Goal: Transaction & Acquisition: Purchase product/service

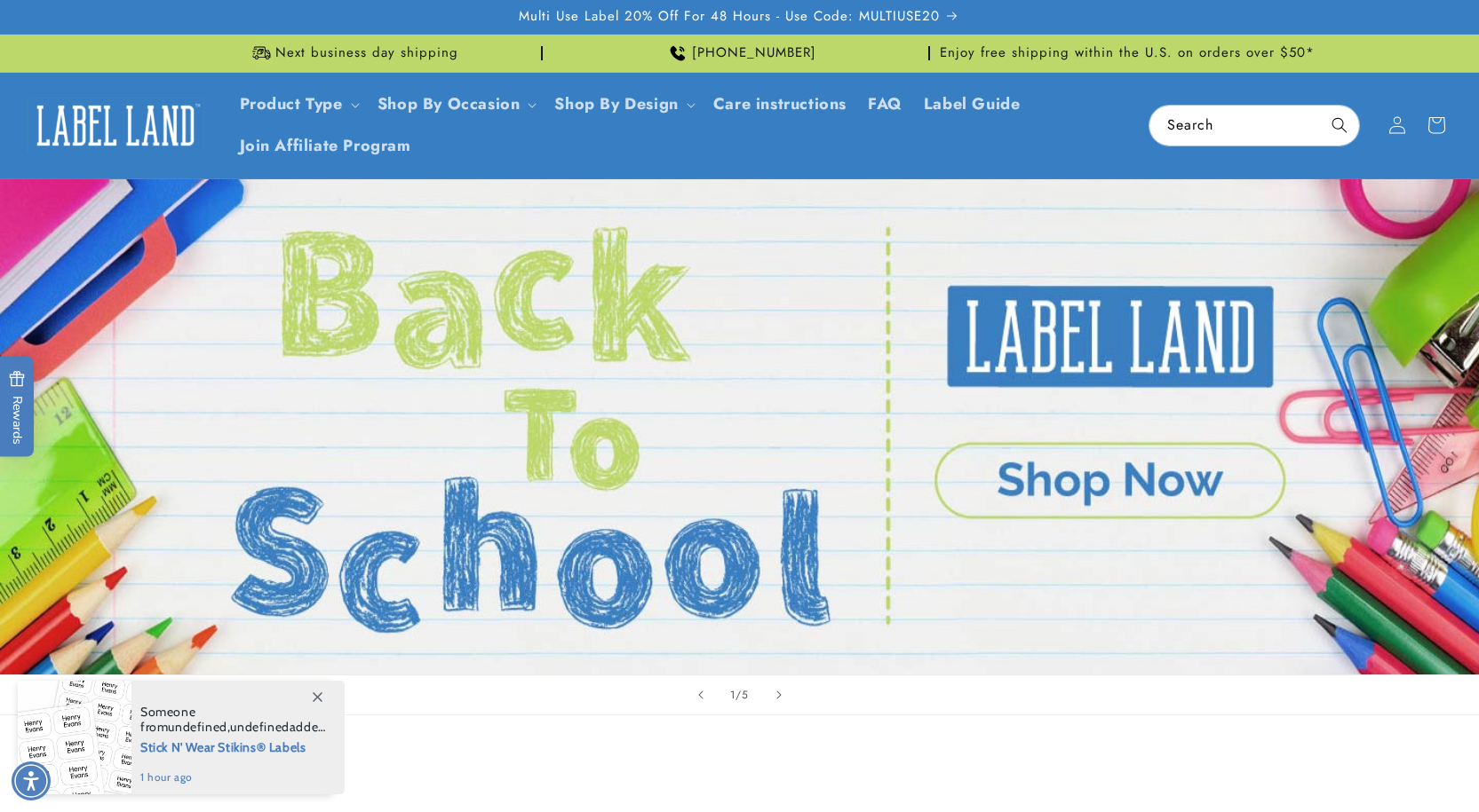
scroll to position [89, 0]
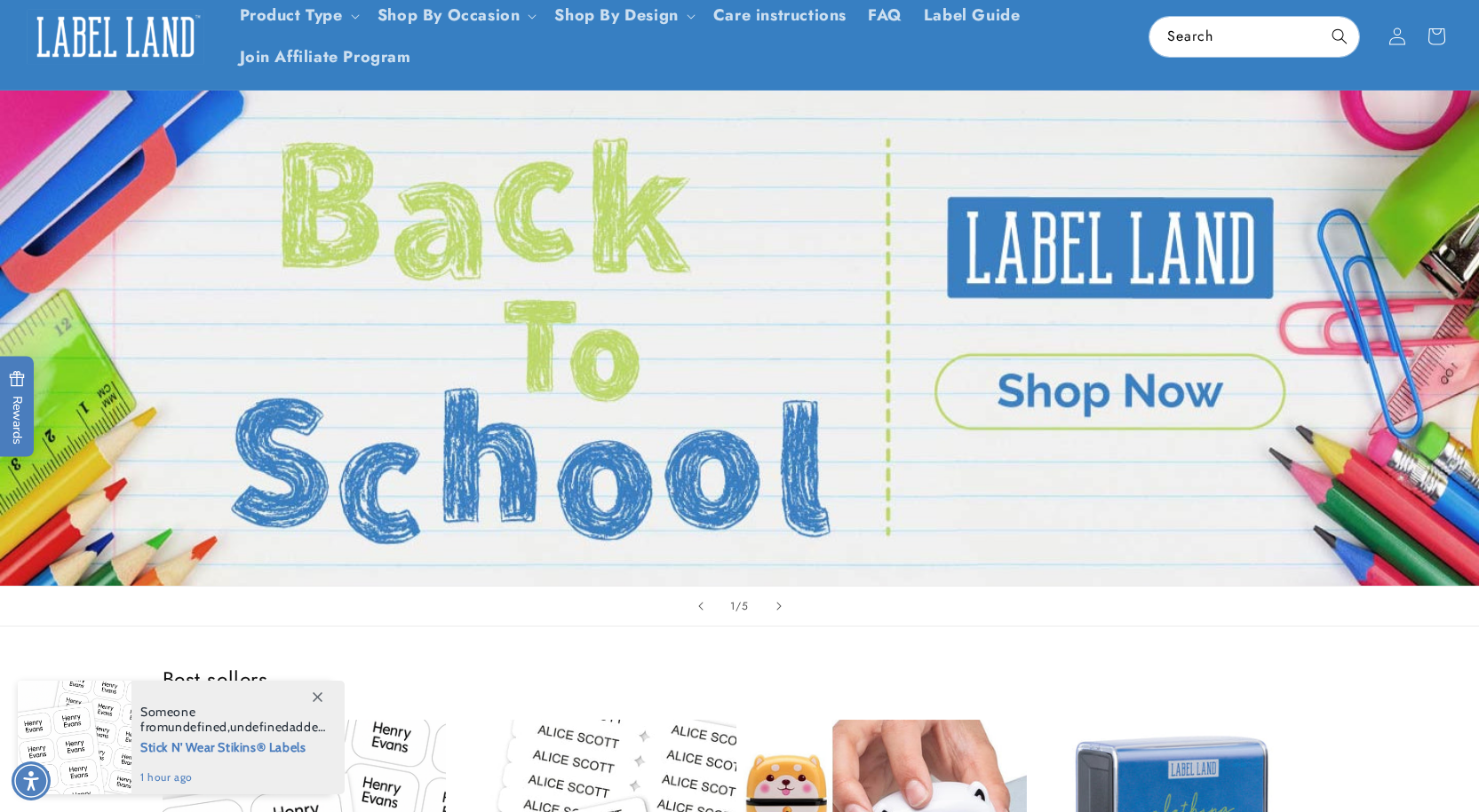
click at [1016, 399] on link "Open this option" at bounding box center [740, 338] width 1479 height 496
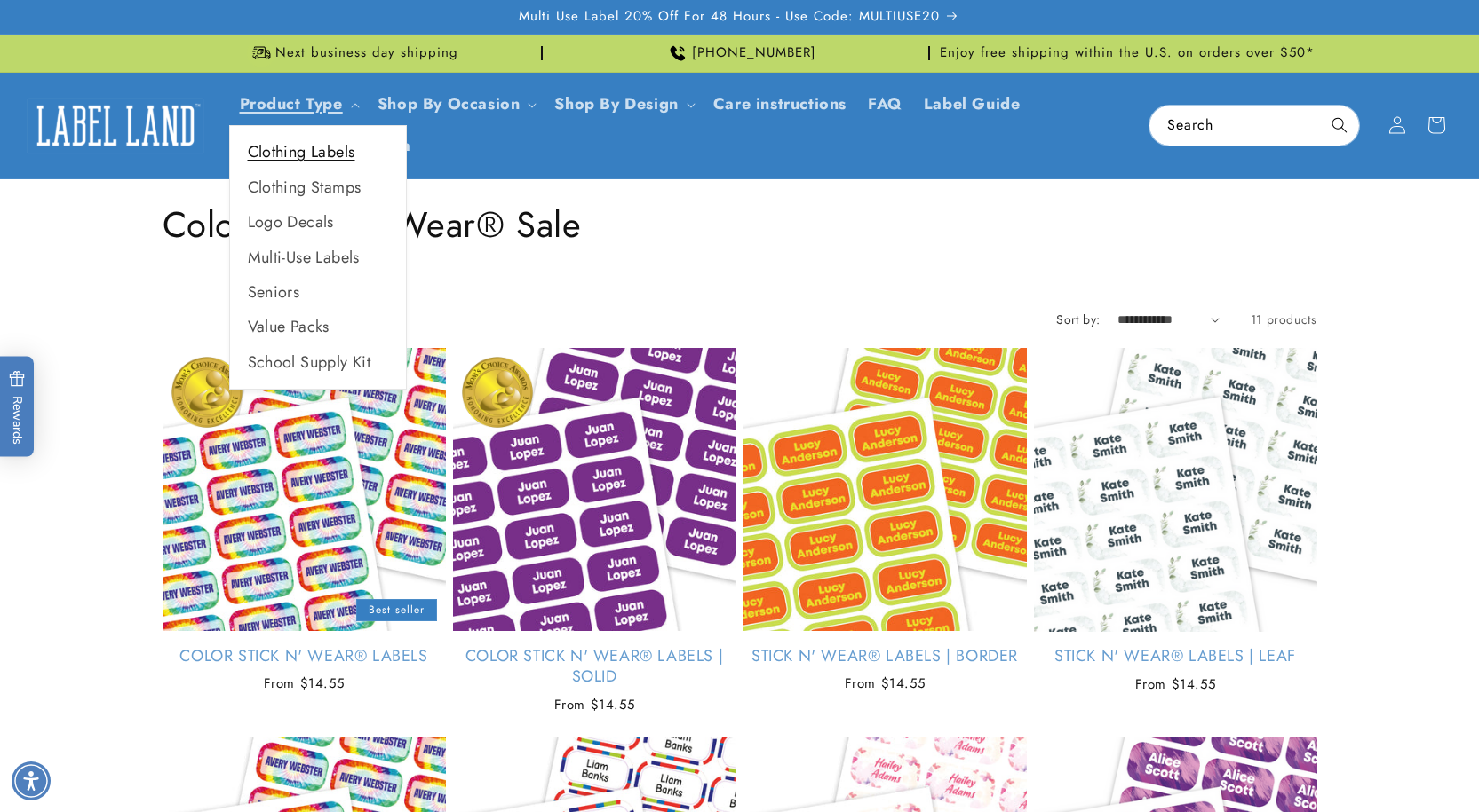
click at [312, 157] on link "Clothing Labels" at bounding box center [318, 152] width 175 height 35
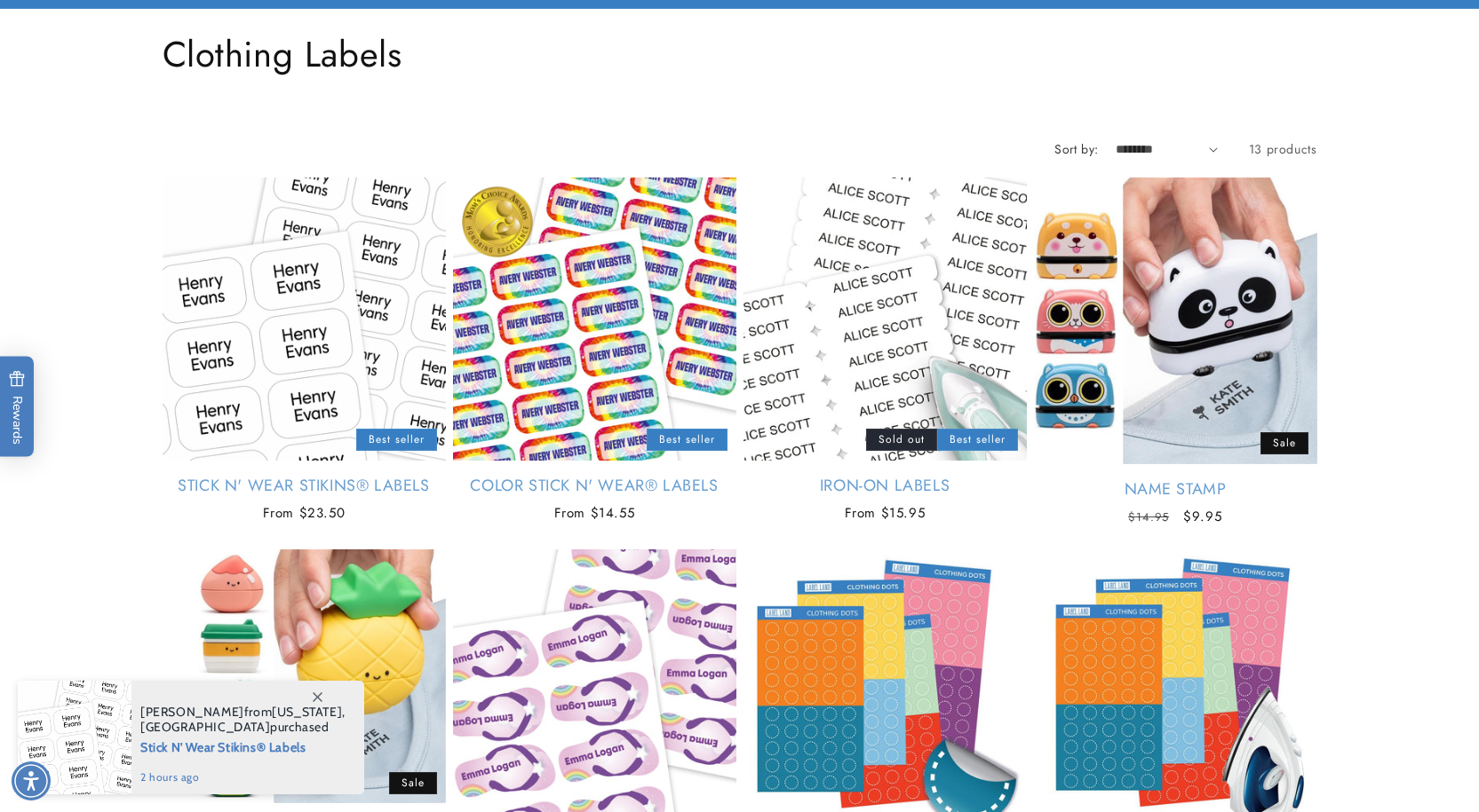
scroll to position [177, 0]
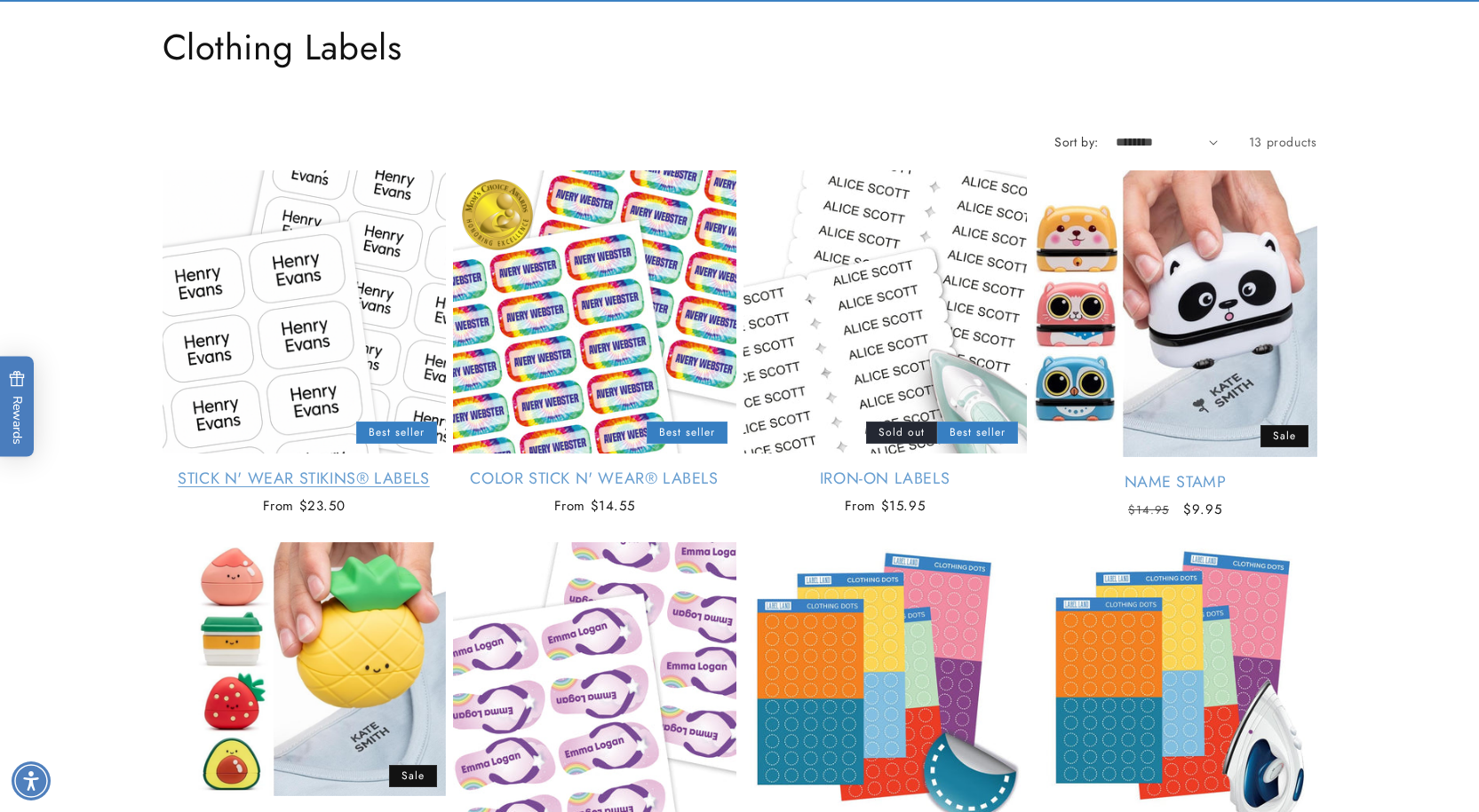
click at [271, 471] on link "Stick N' Wear Stikins® Labels" at bounding box center [304, 479] width 283 height 20
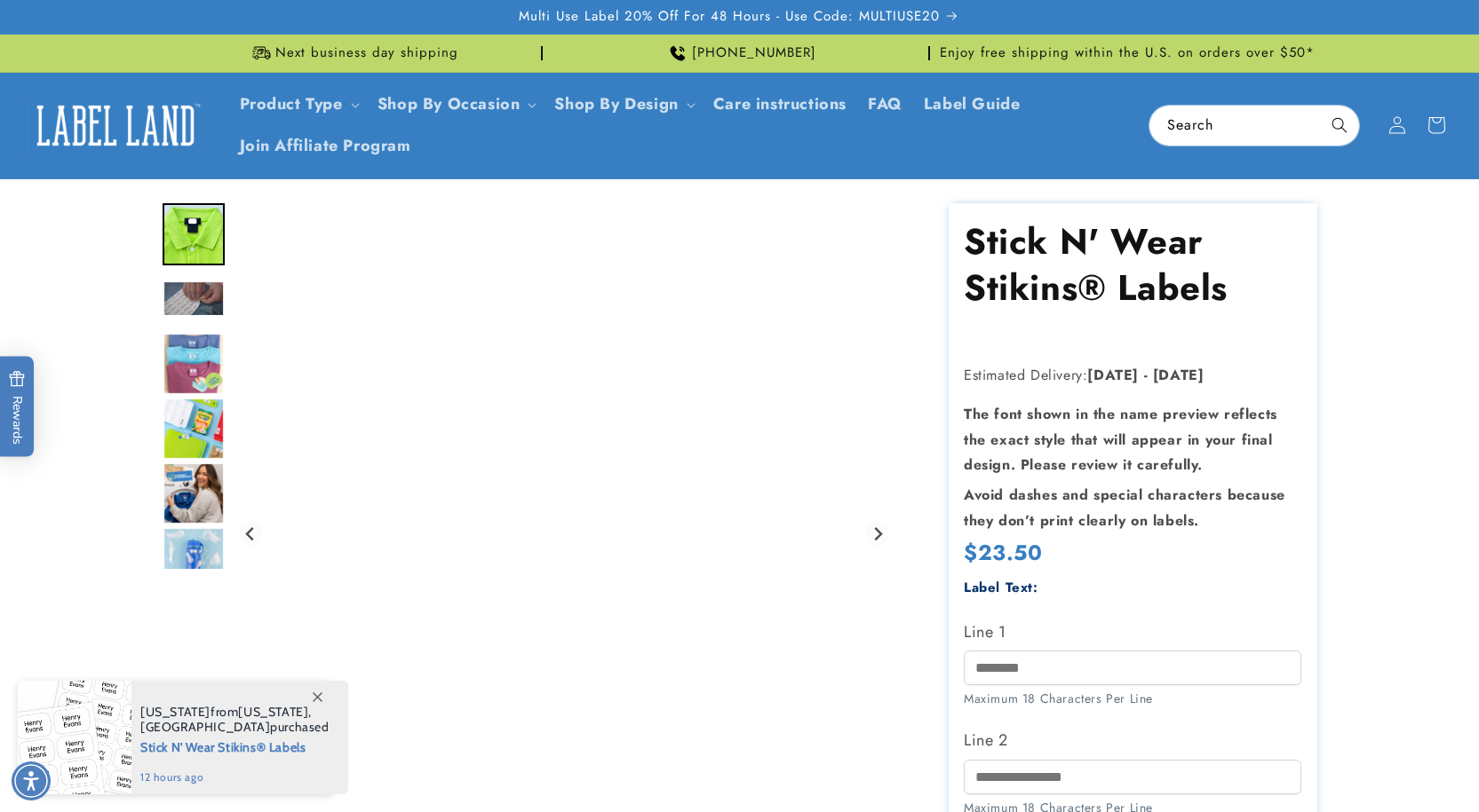
click at [186, 297] on img "Go to slide 3" at bounding box center [193, 298] width 62 height 36
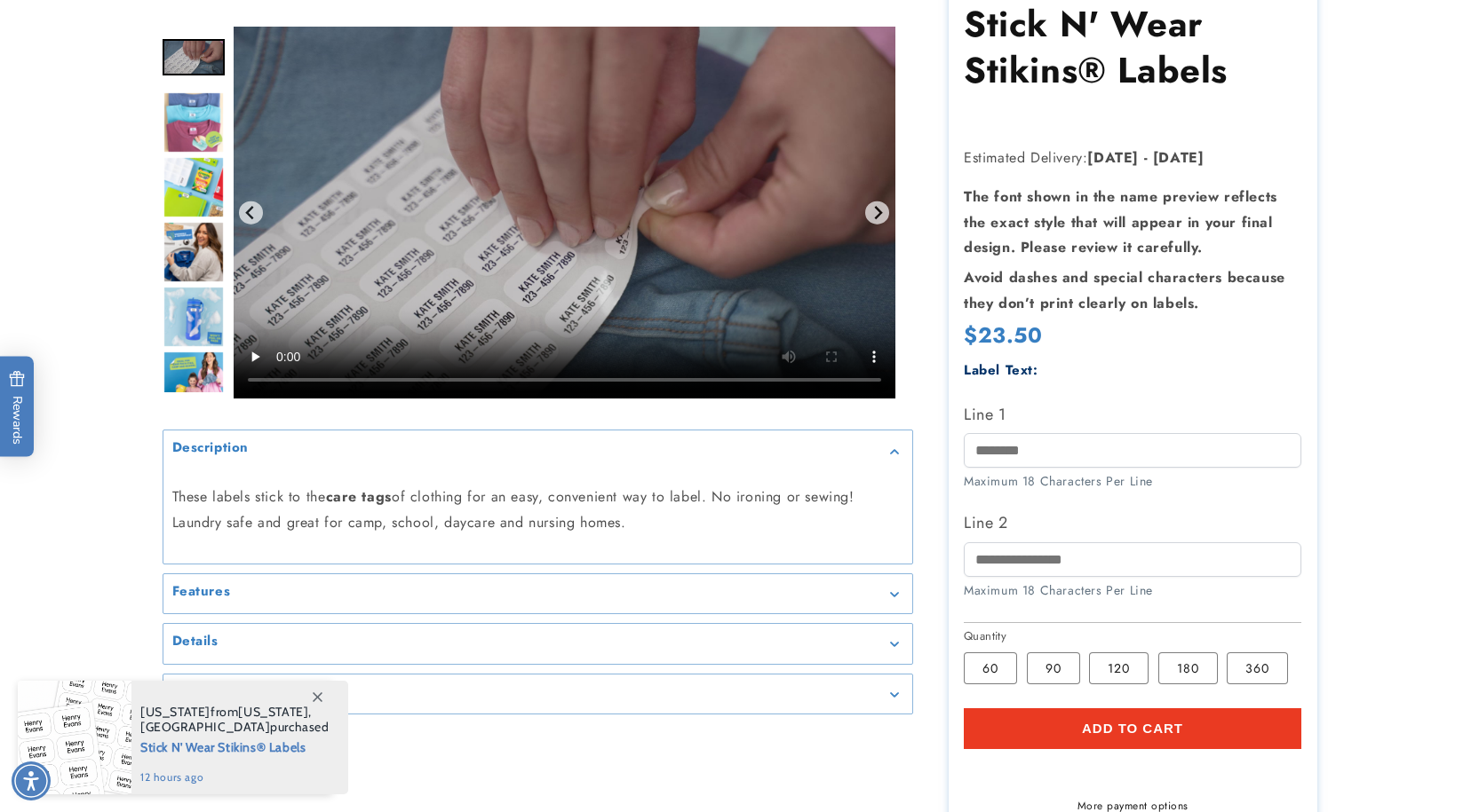
scroll to position [267, 0]
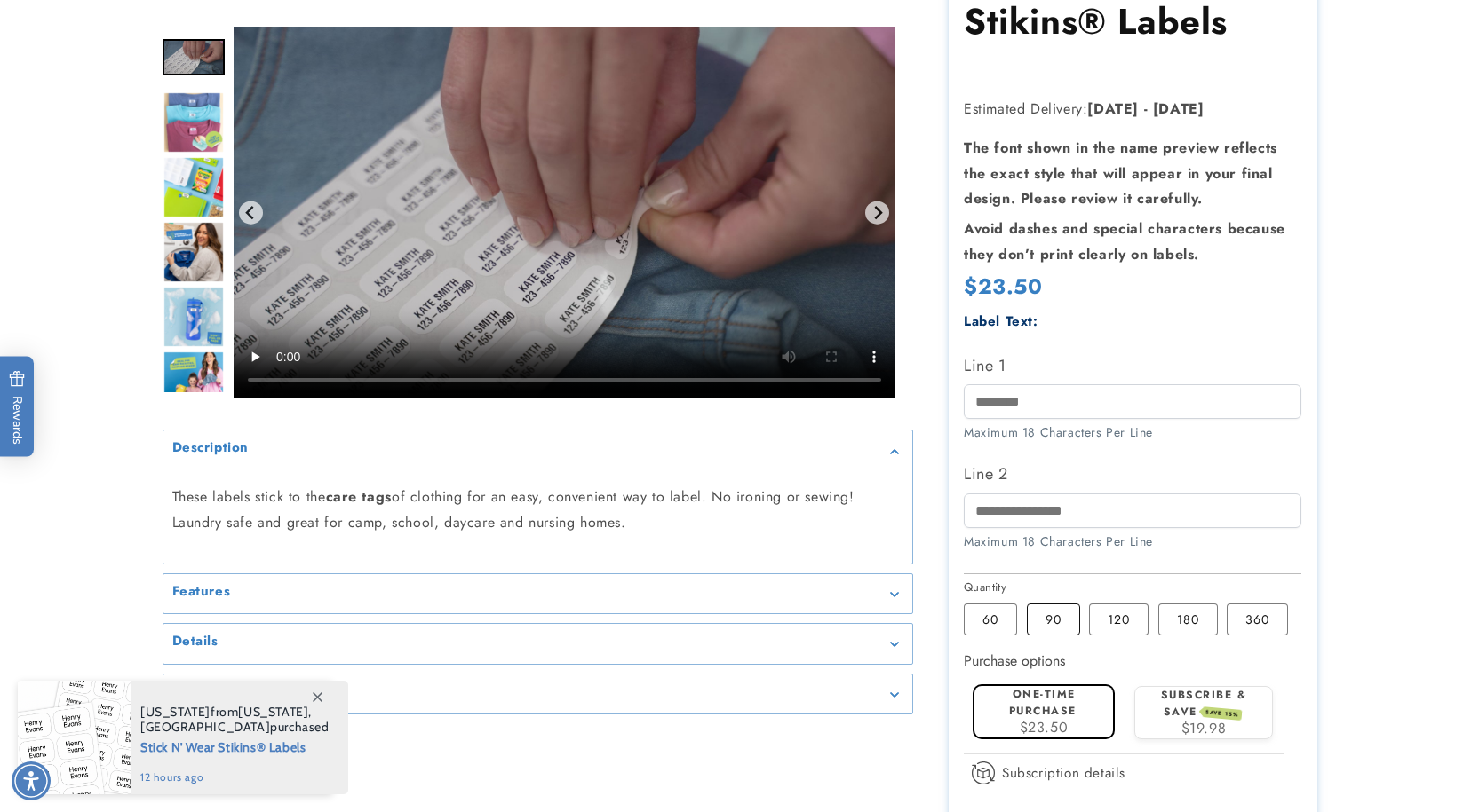
click at [1041, 623] on label "90 Variant sold out or unavailable" at bounding box center [1053, 619] width 54 height 32
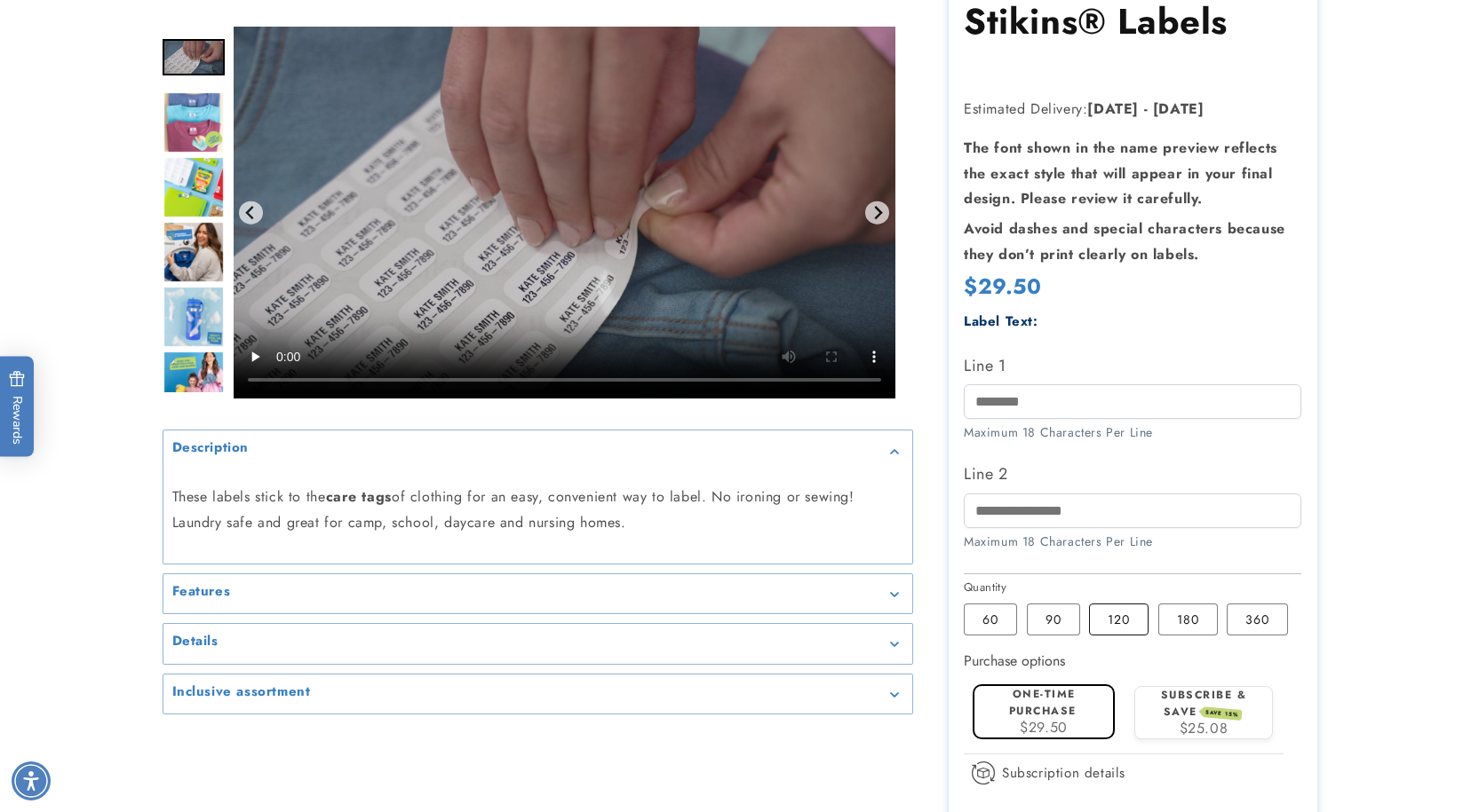
click at [1121, 622] on label "120 Variant sold out or unavailable" at bounding box center [1118, 619] width 59 height 32
click at [1194, 622] on label "180 Variant sold out or unavailable" at bounding box center [1188, 619] width 59 height 32
click at [1129, 615] on label "120 Variant sold out or unavailable" at bounding box center [1118, 619] width 59 height 32
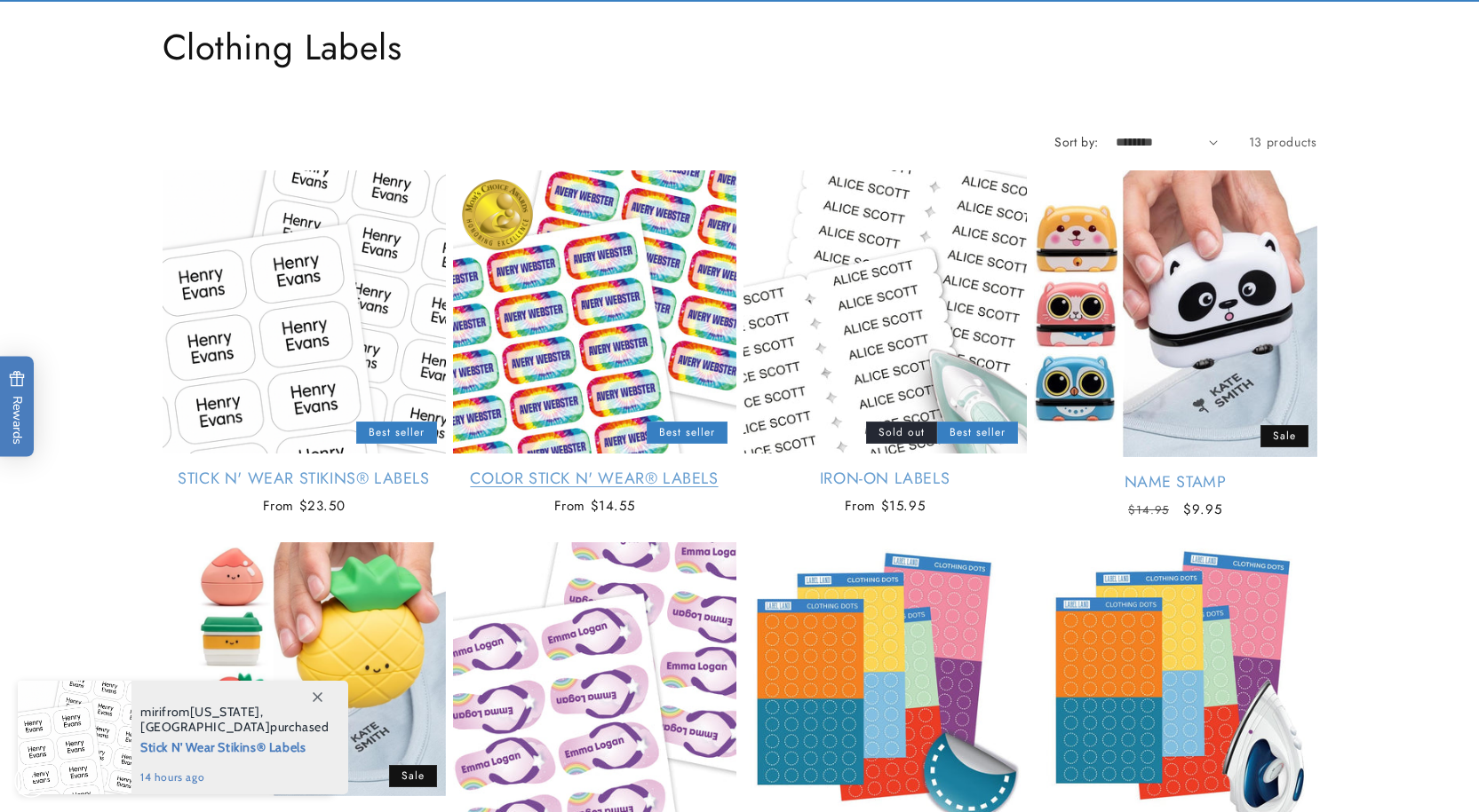
click at [607, 469] on link "Color Stick N' Wear® Labels" at bounding box center [595, 479] width 283 height 20
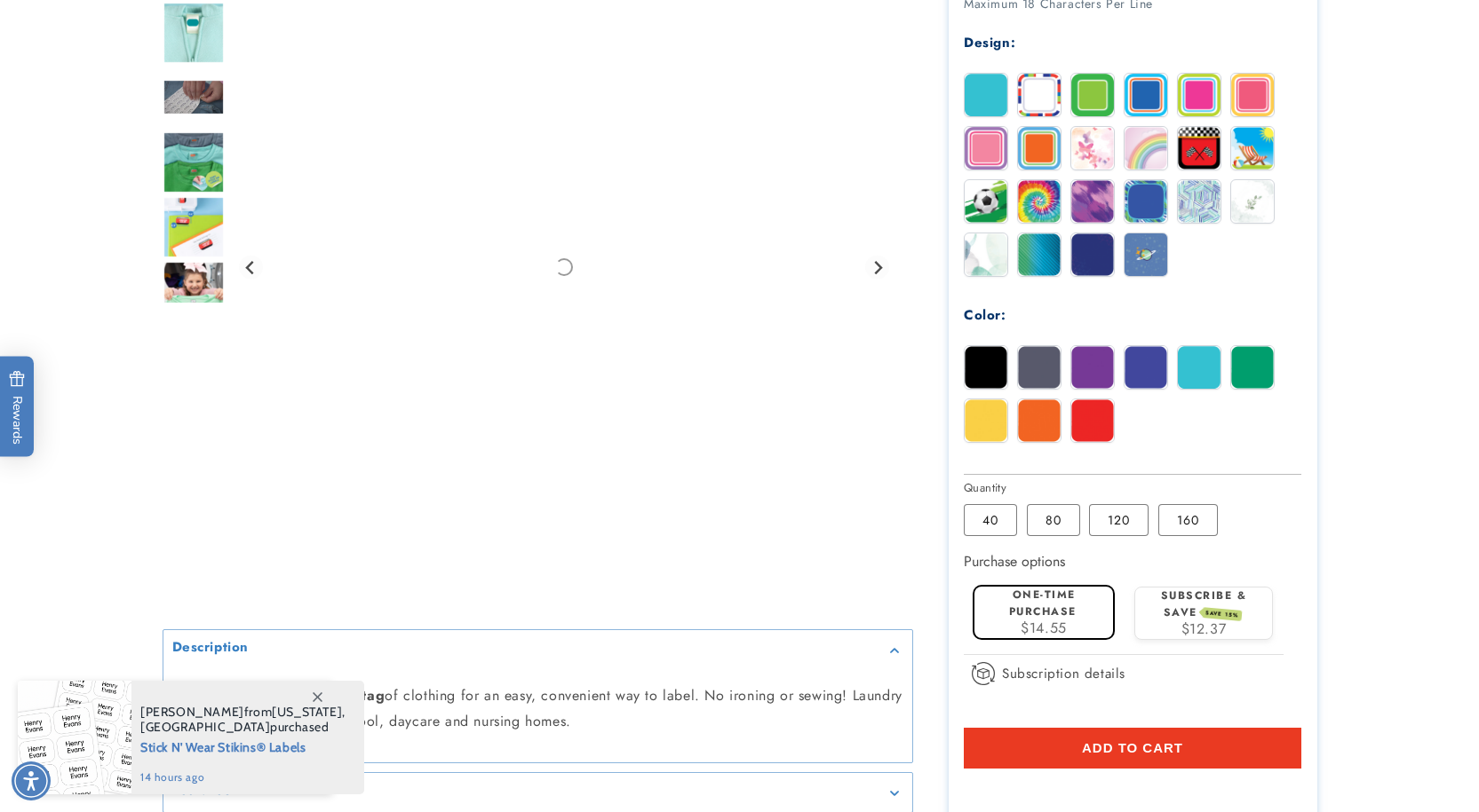
scroll to position [888, 0]
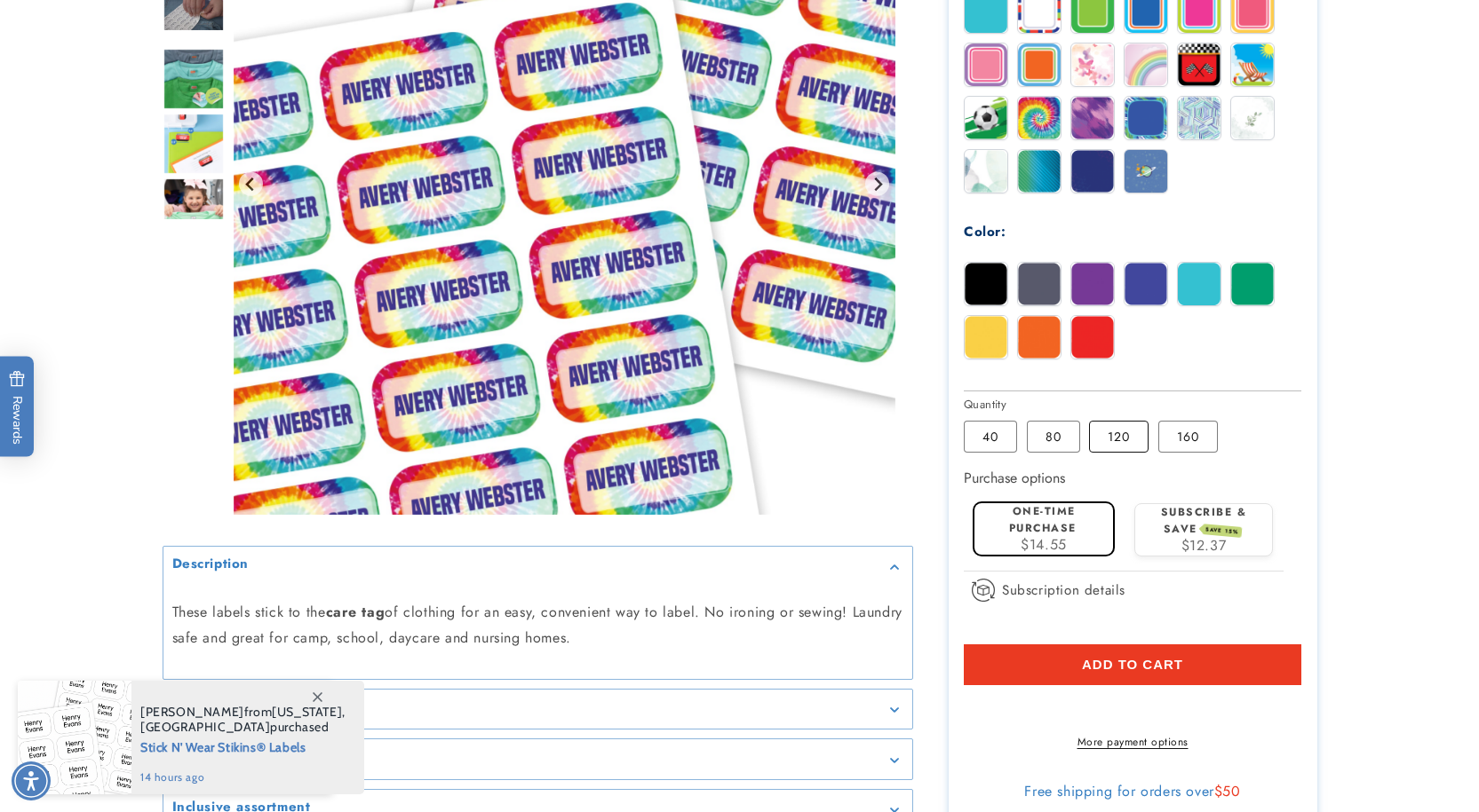
click at [1127, 437] on label "120 Variant sold out or unavailable" at bounding box center [1118, 436] width 59 height 32
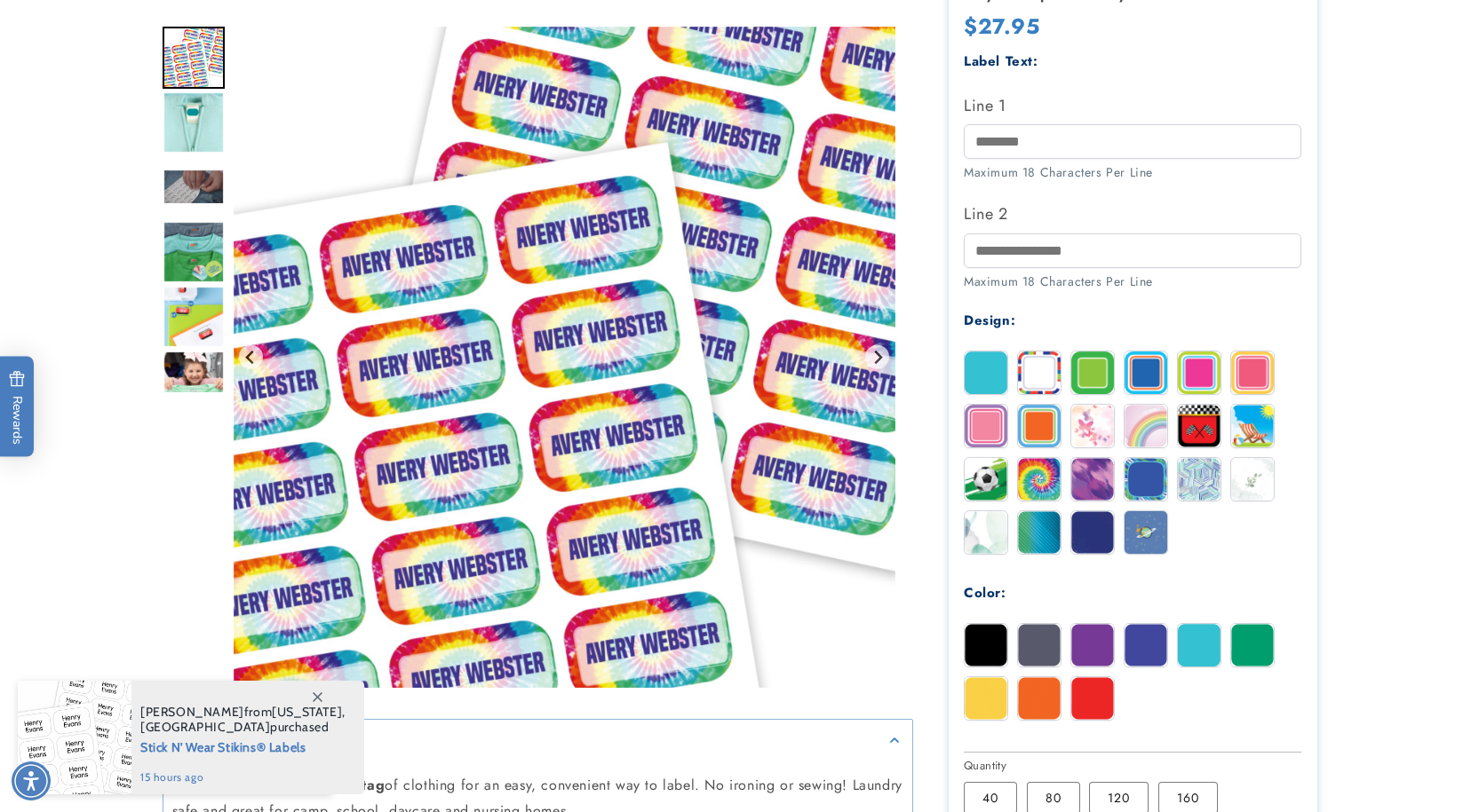
scroll to position [532, 0]
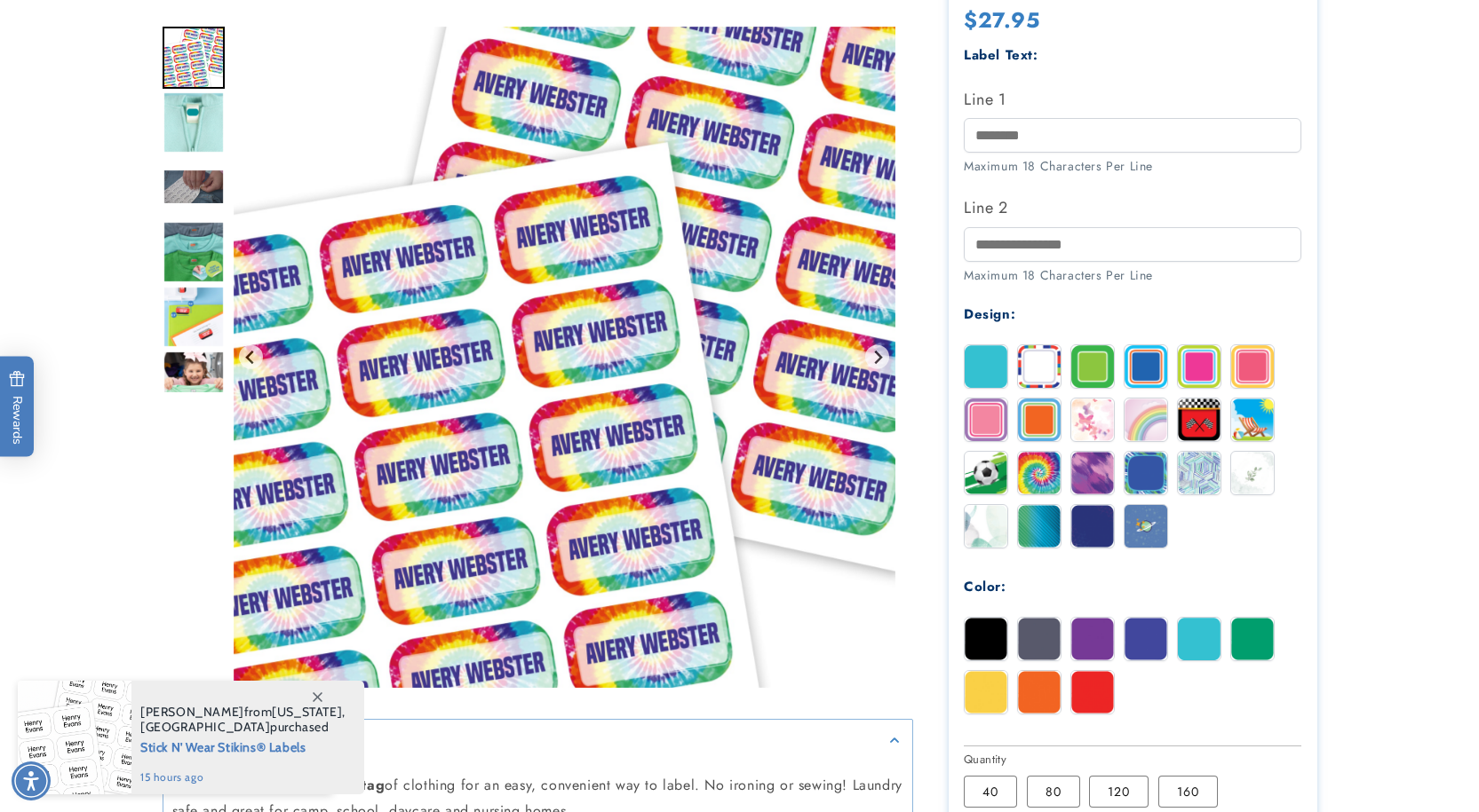
click at [172, 316] on img "Go to slide 5" at bounding box center [193, 316] width 62 height 62
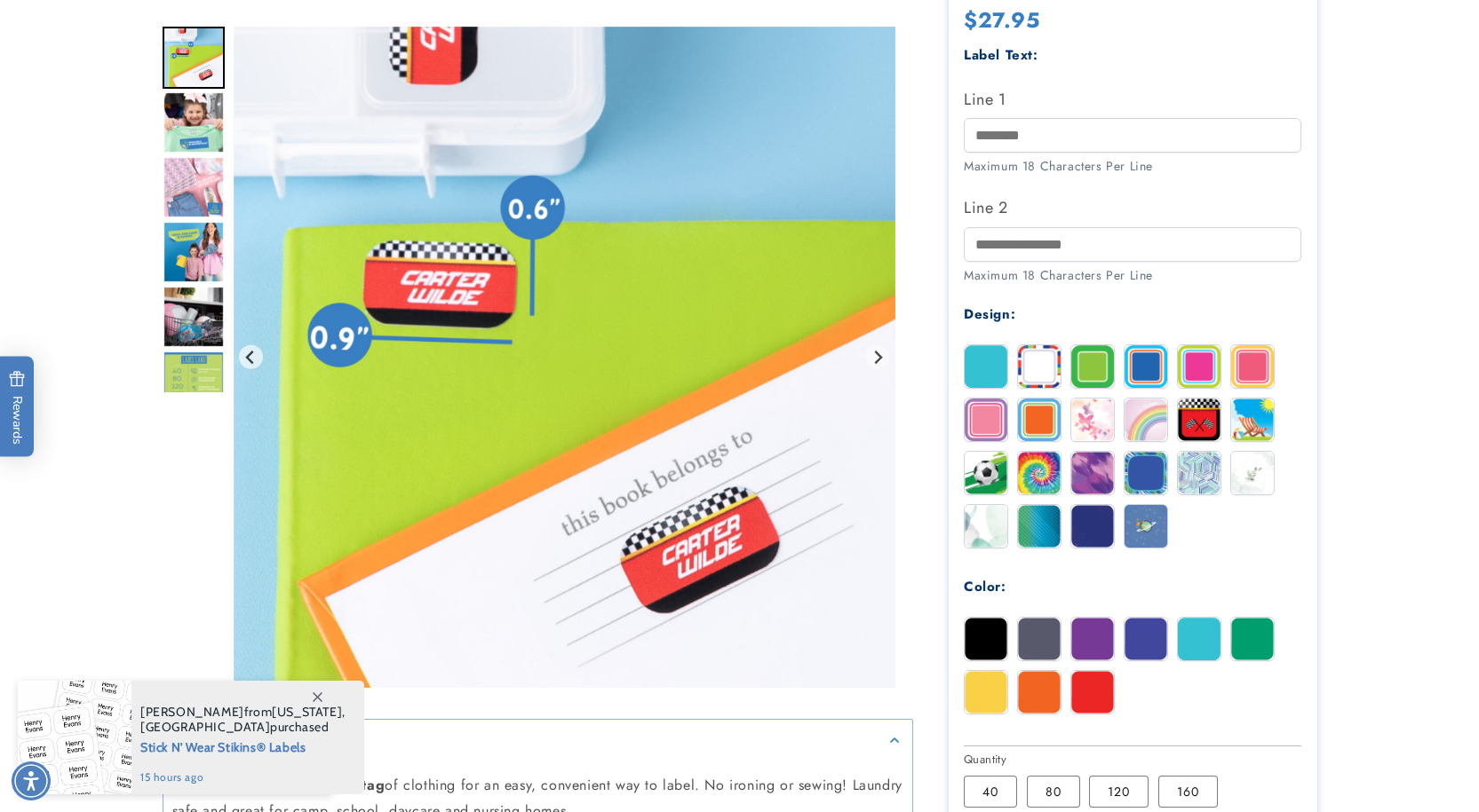
click at [188, 126] on img "Go to slide 6" at bounding box center [193, 122] width 62 height 62
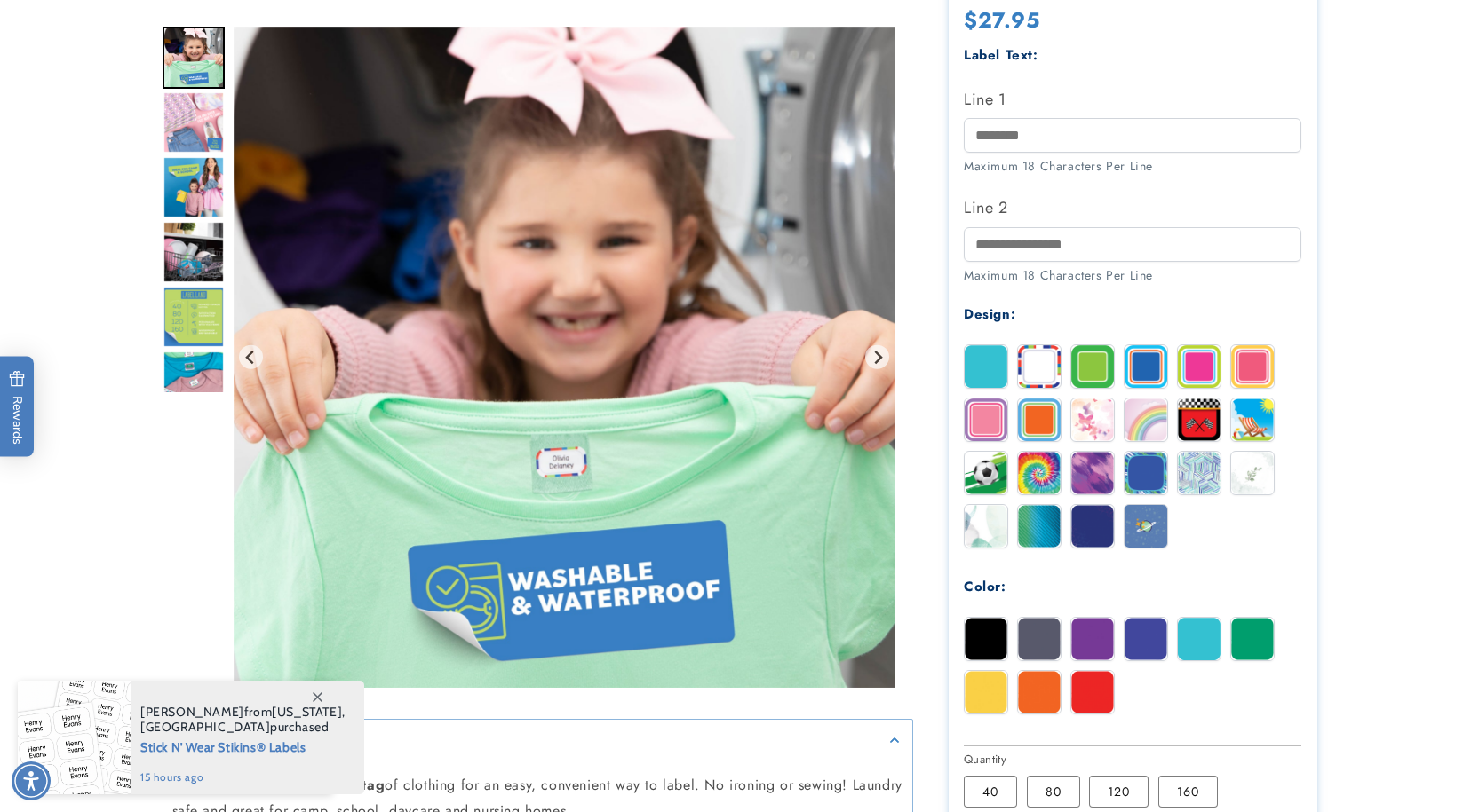
click at [176, 167] on img "Go to slide 8" at bounding box center [193, 186] width 62 height 62
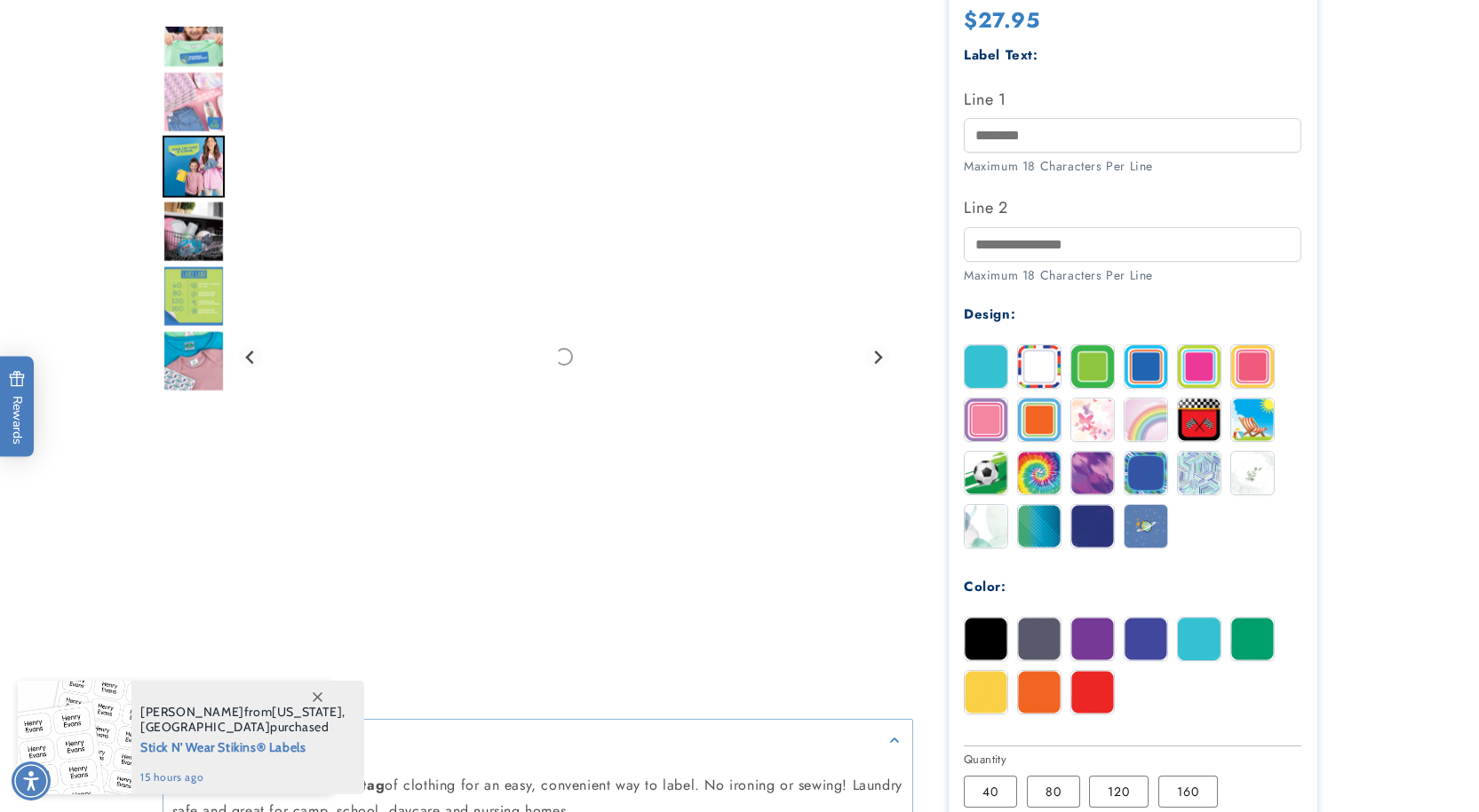
click at [186, 181] on img "Go to slide 8" at bounding box center [193, 166] width 62 height 62
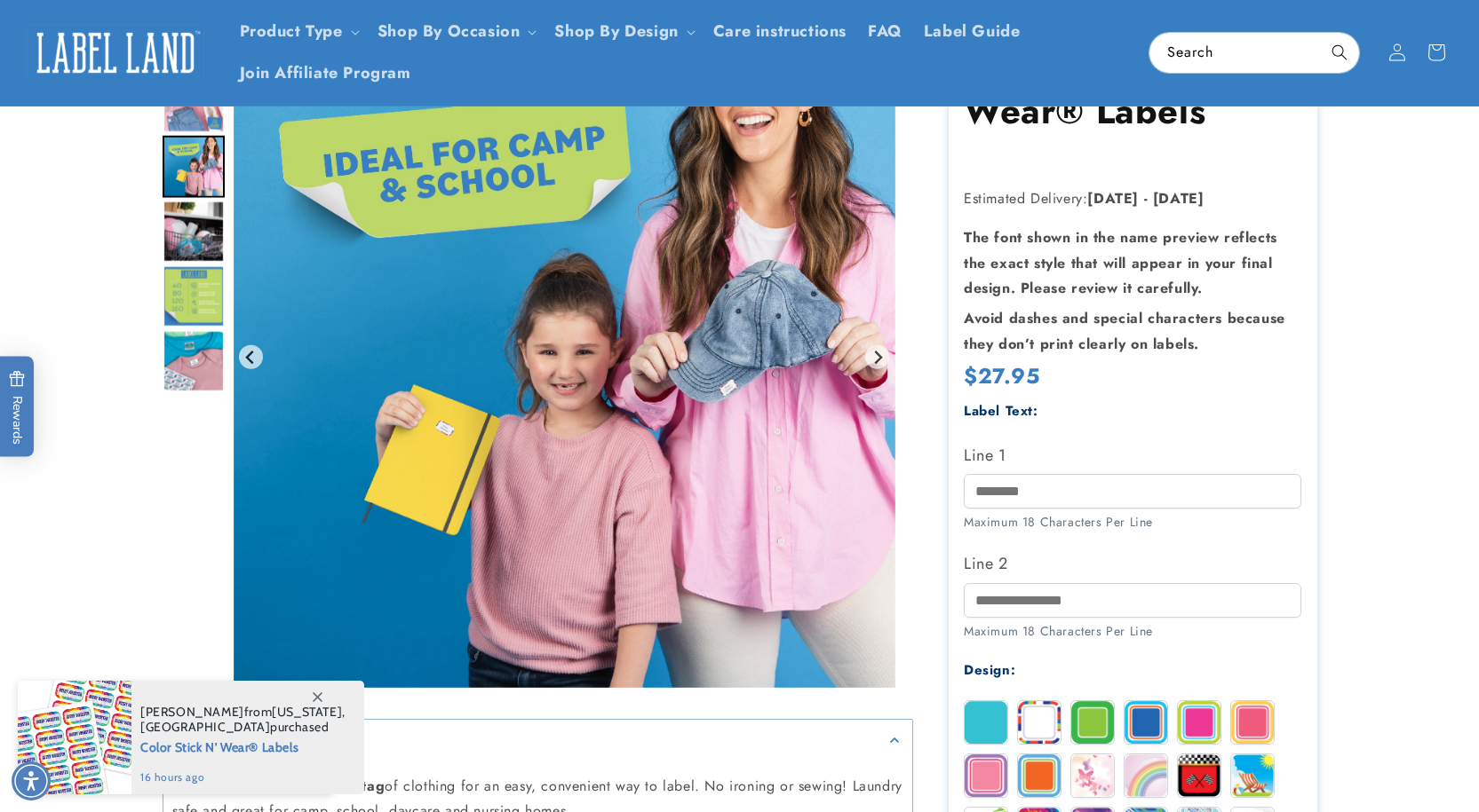
scroll to position [177, 0]
click at [1035, 481] on input "Line 1" at bounding box center [1133, 491] width 338 height 35
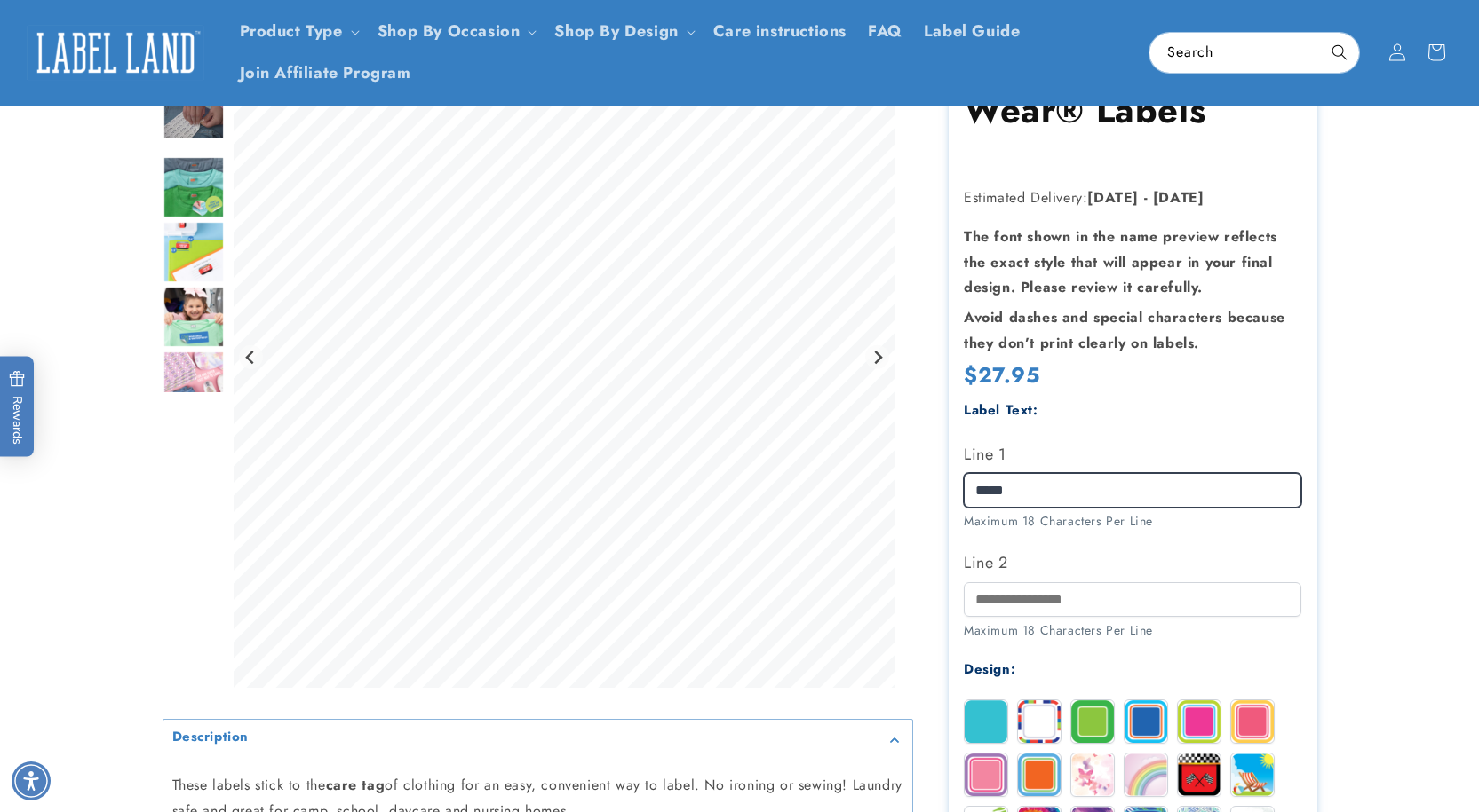
type input "*****"
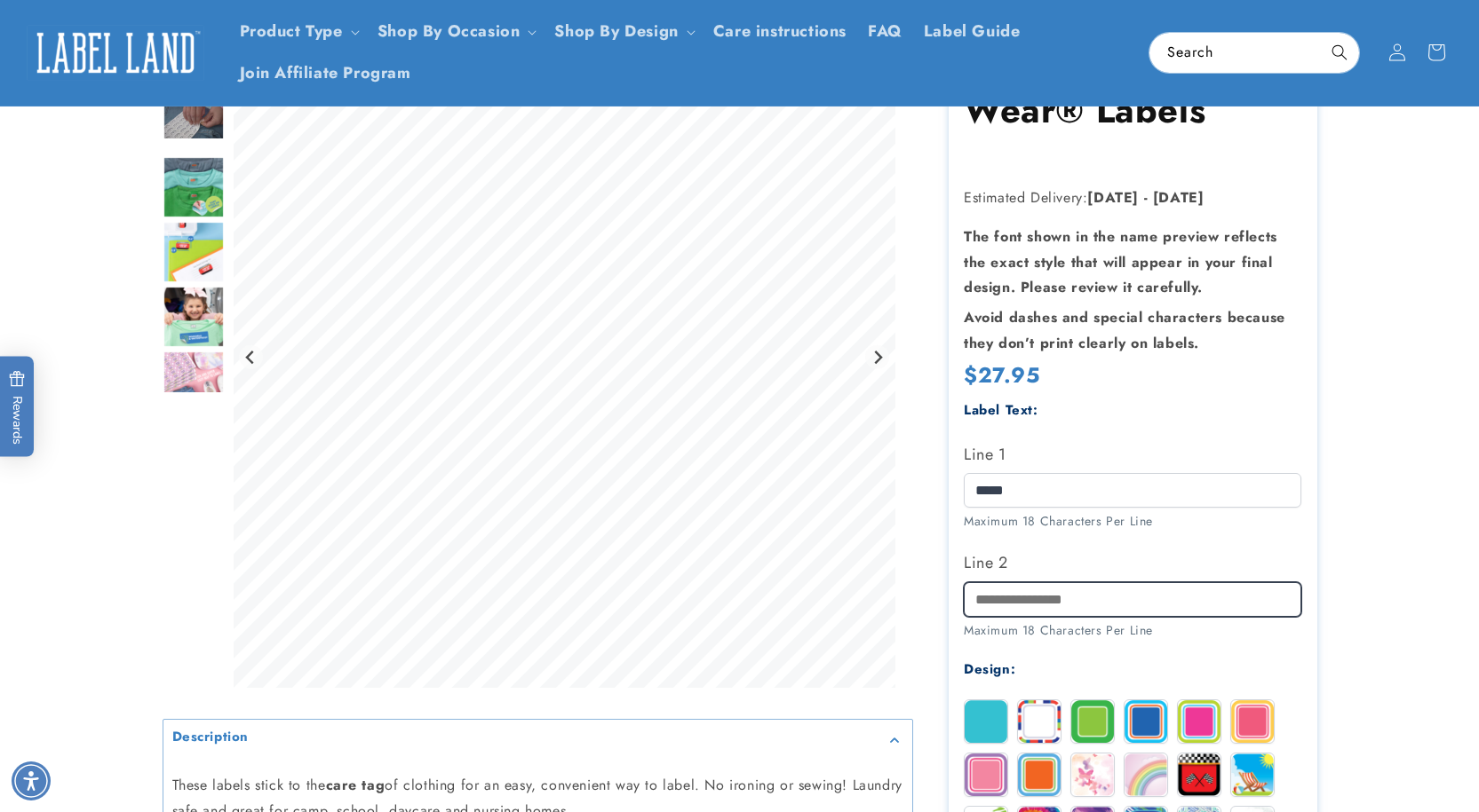
click at [1063, 614] on input "Line 2" at bounding box center [1133, 600] width 338 height 35
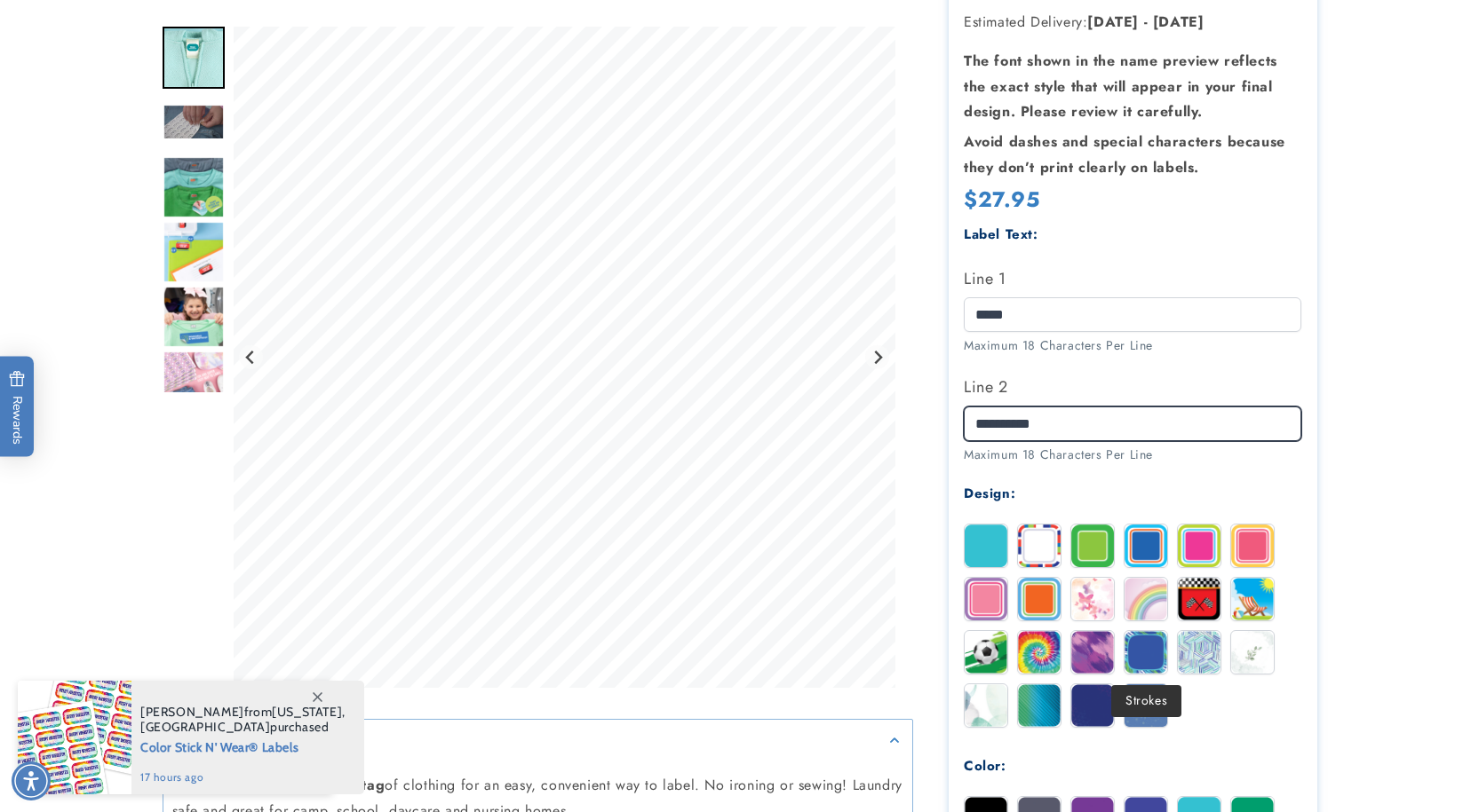
scroll to position [355, 0]
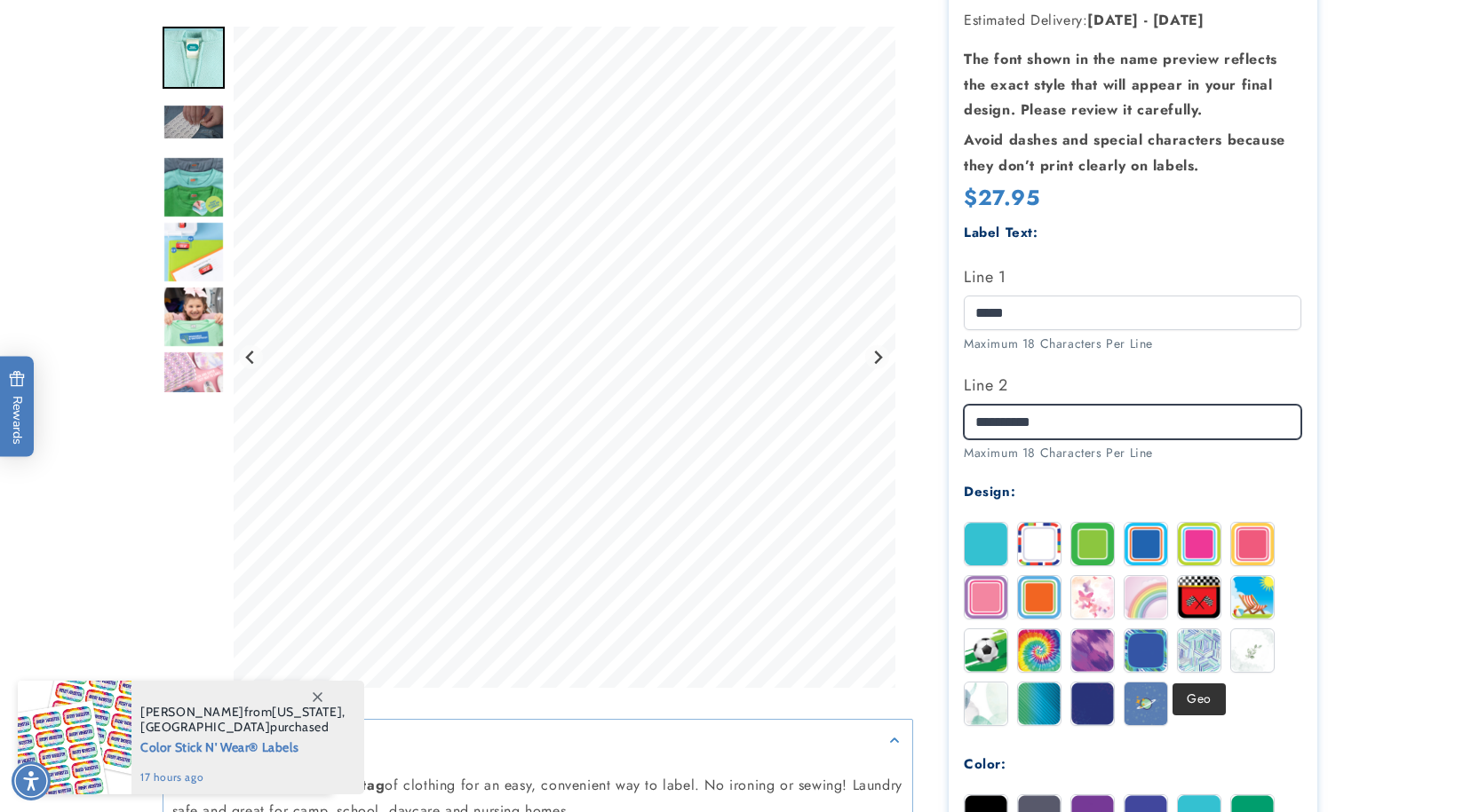
type input "**********"
click at [1203, 655] on img at bounding box center [1199, 651] width 42 height 42
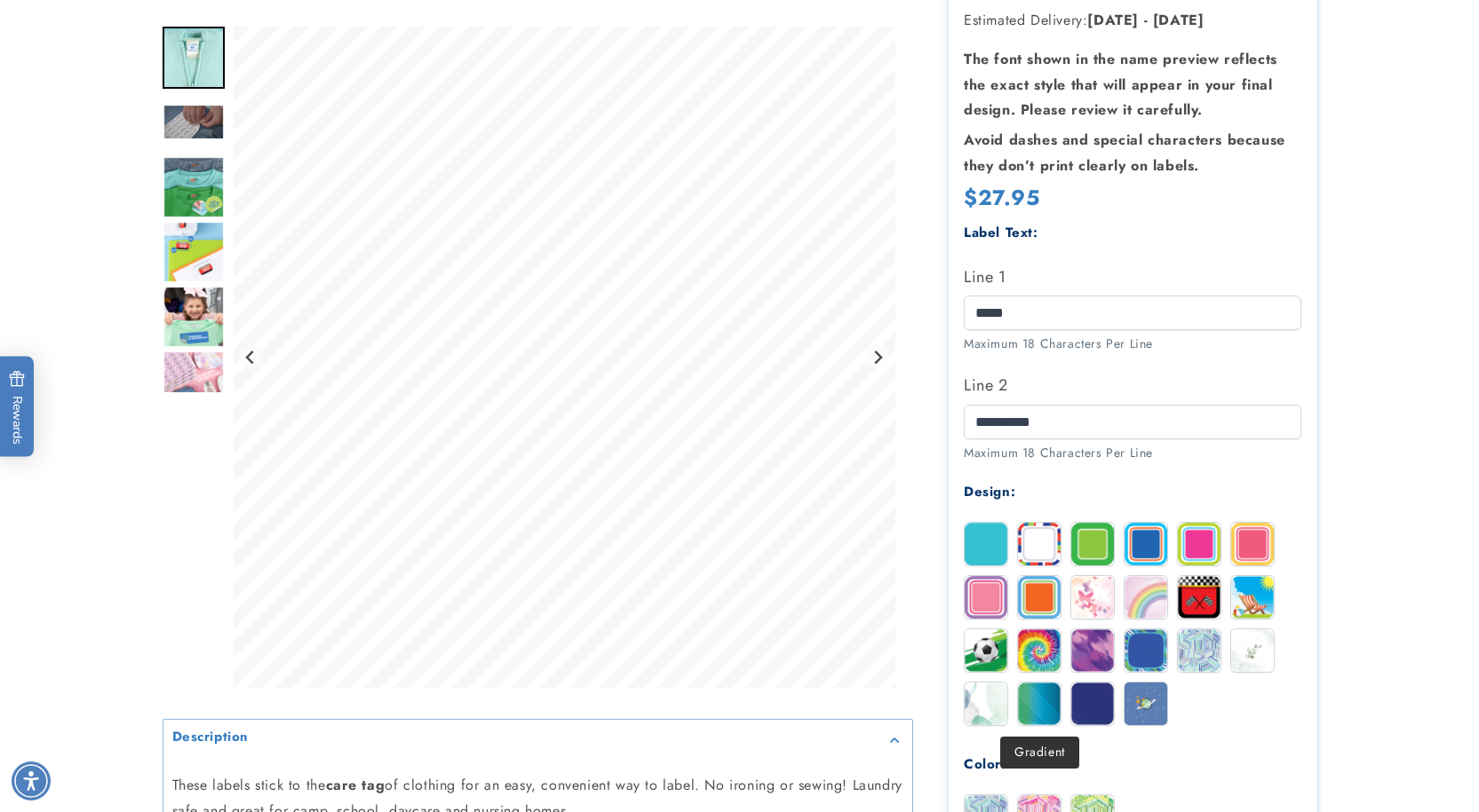
scroll to position [444, 0]
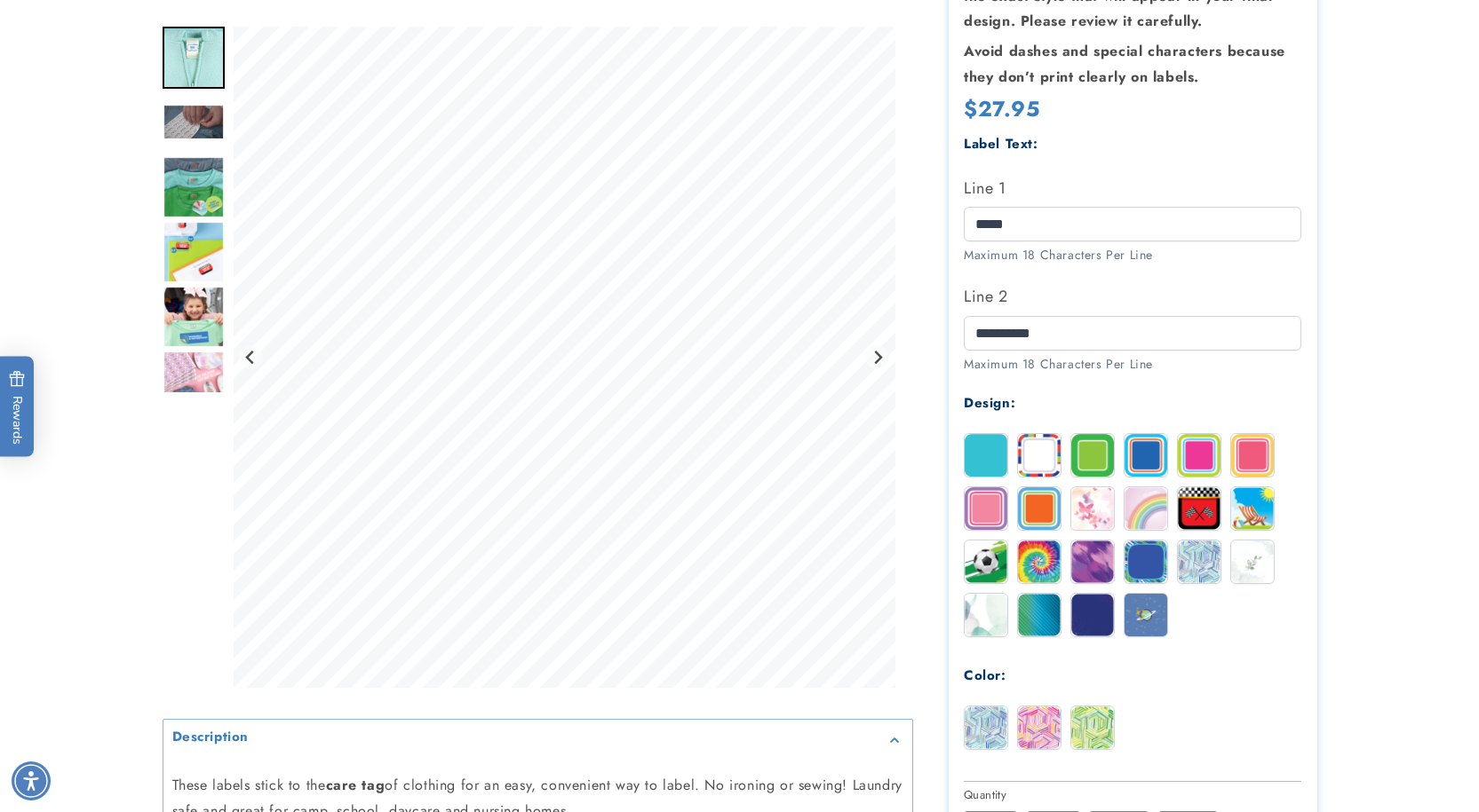
click at [1044, 722] on img at bounding box center [1039, 728] width 42 height 42
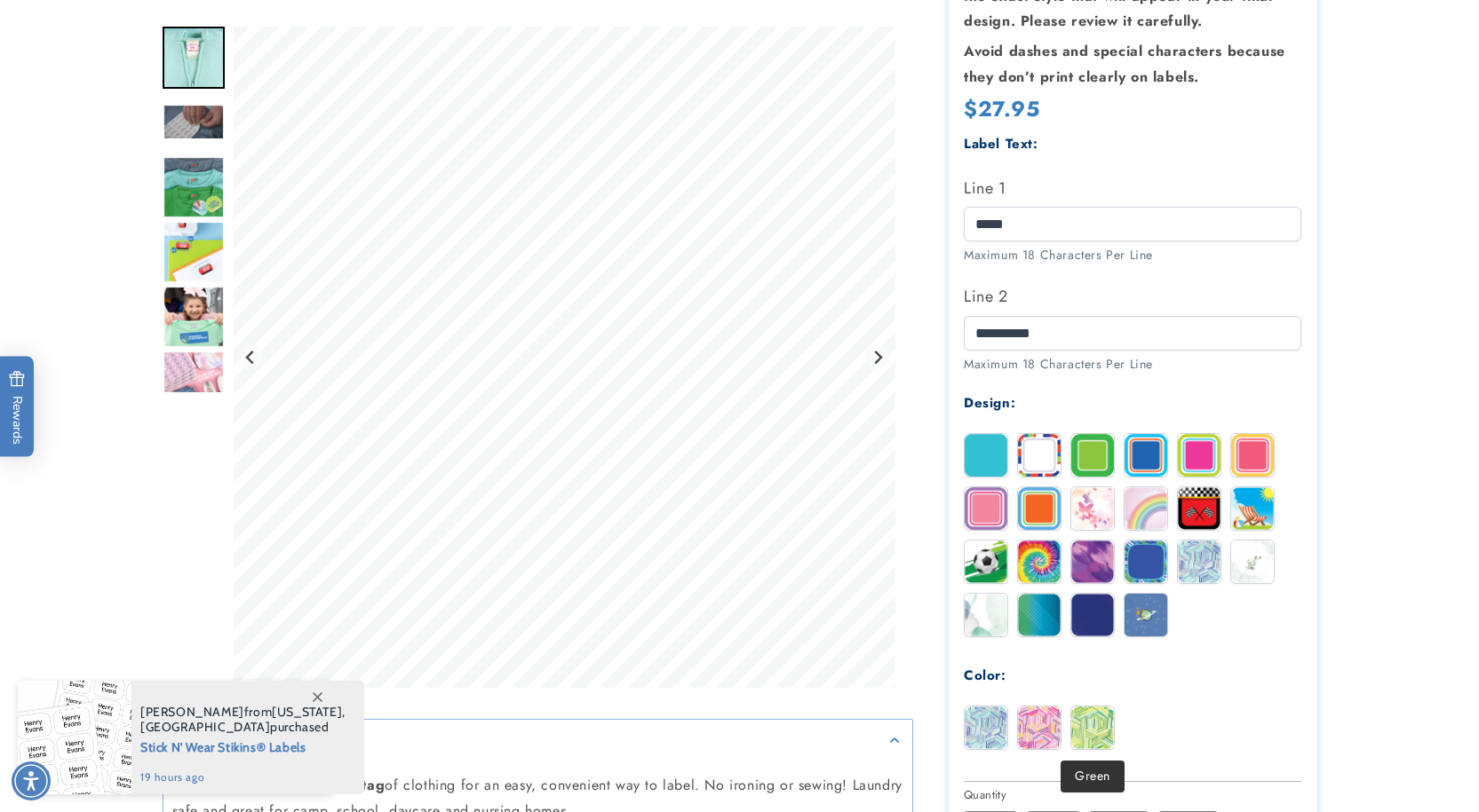
click at [1080, 738] on img at bounding box center [1092, 728] width 42 height 42
click at [988, 566] on img at bounding box center [986, 562] width 42 height 42
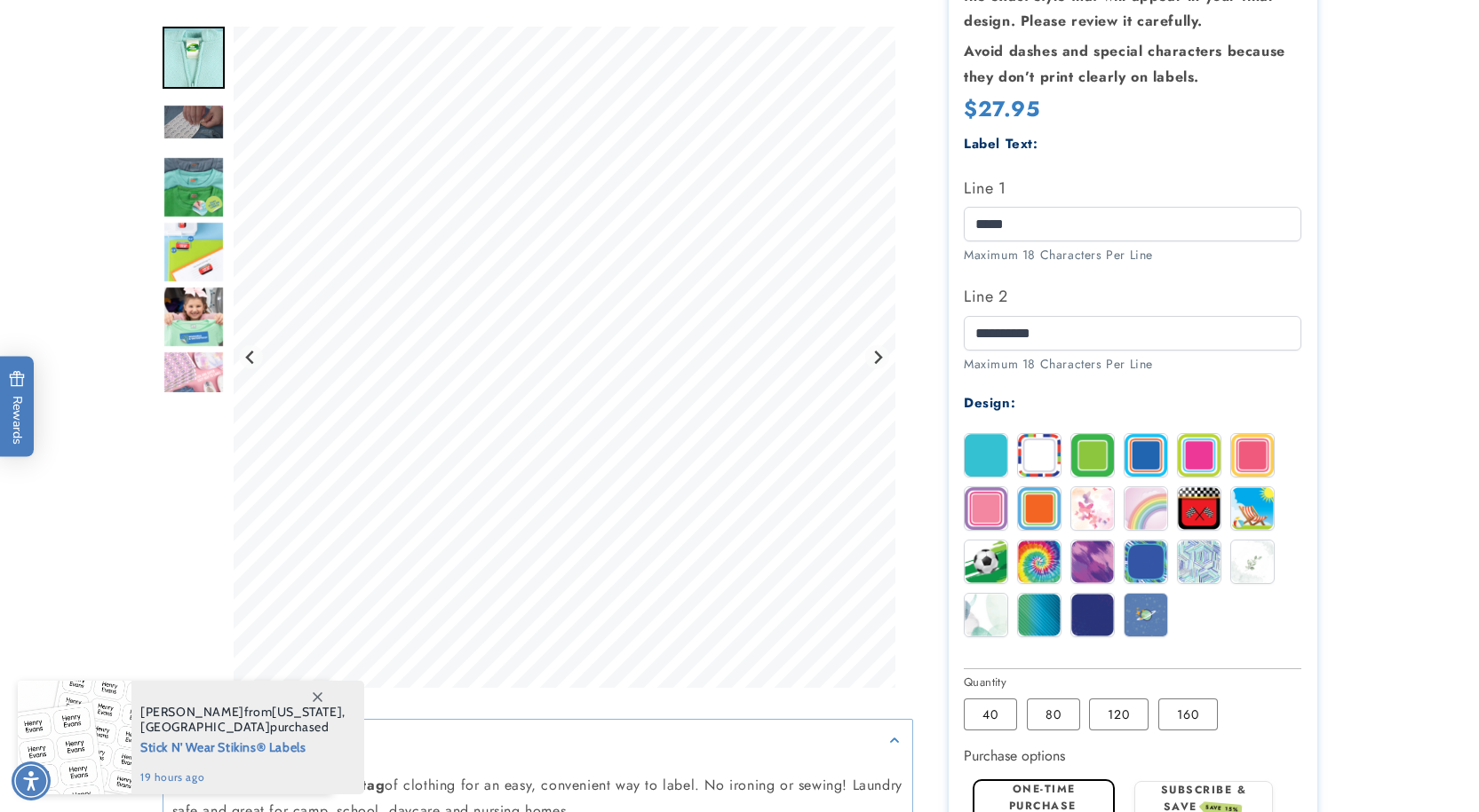
click at [988, 555] on img at bounding box center [986, 562] width 42 height 42
click at [1045, 561] on img at bounding box center [1039, 562] width 42 height 42
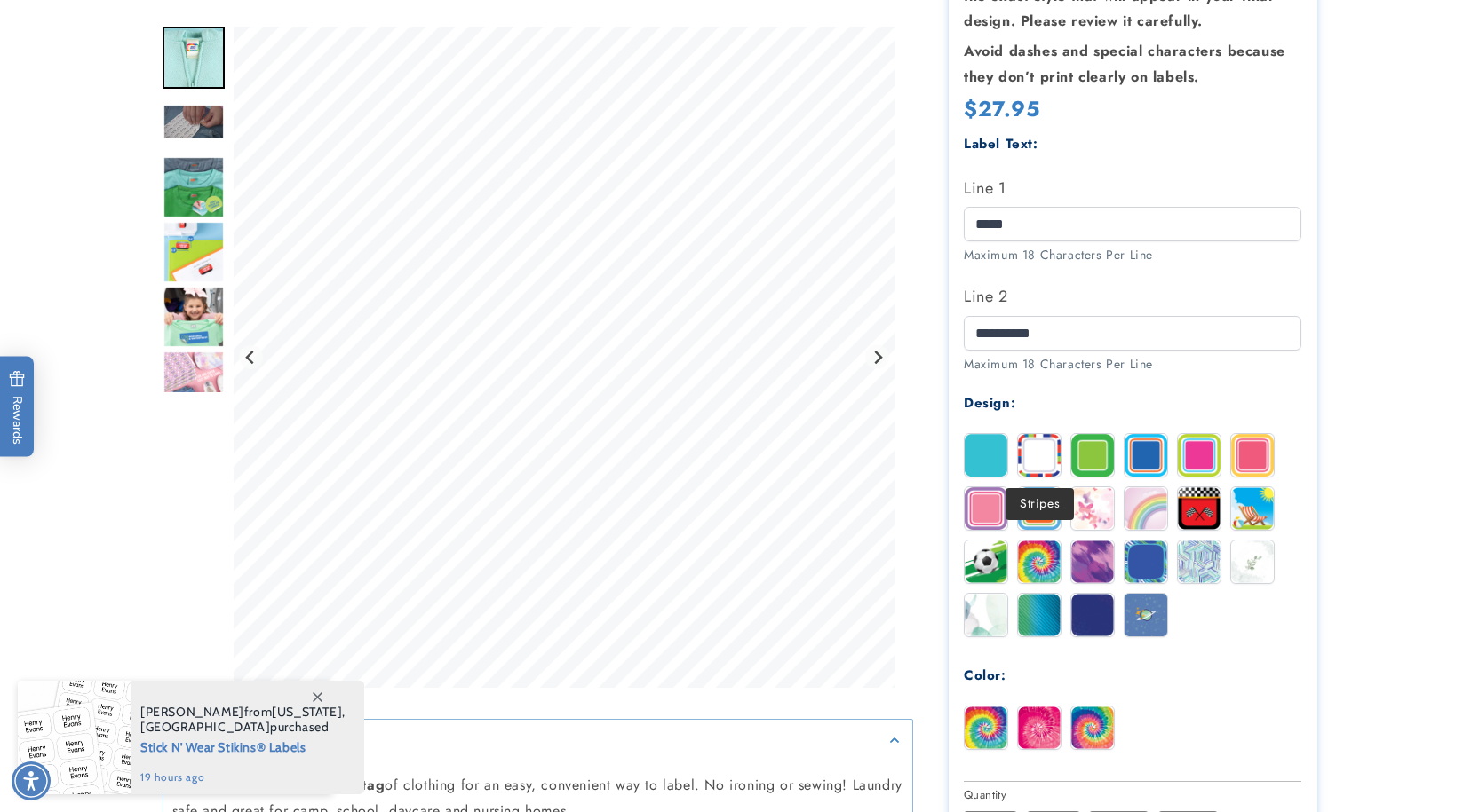
click at [1042, 454] on img at bounding box center [1039, 455] width 42 height 42
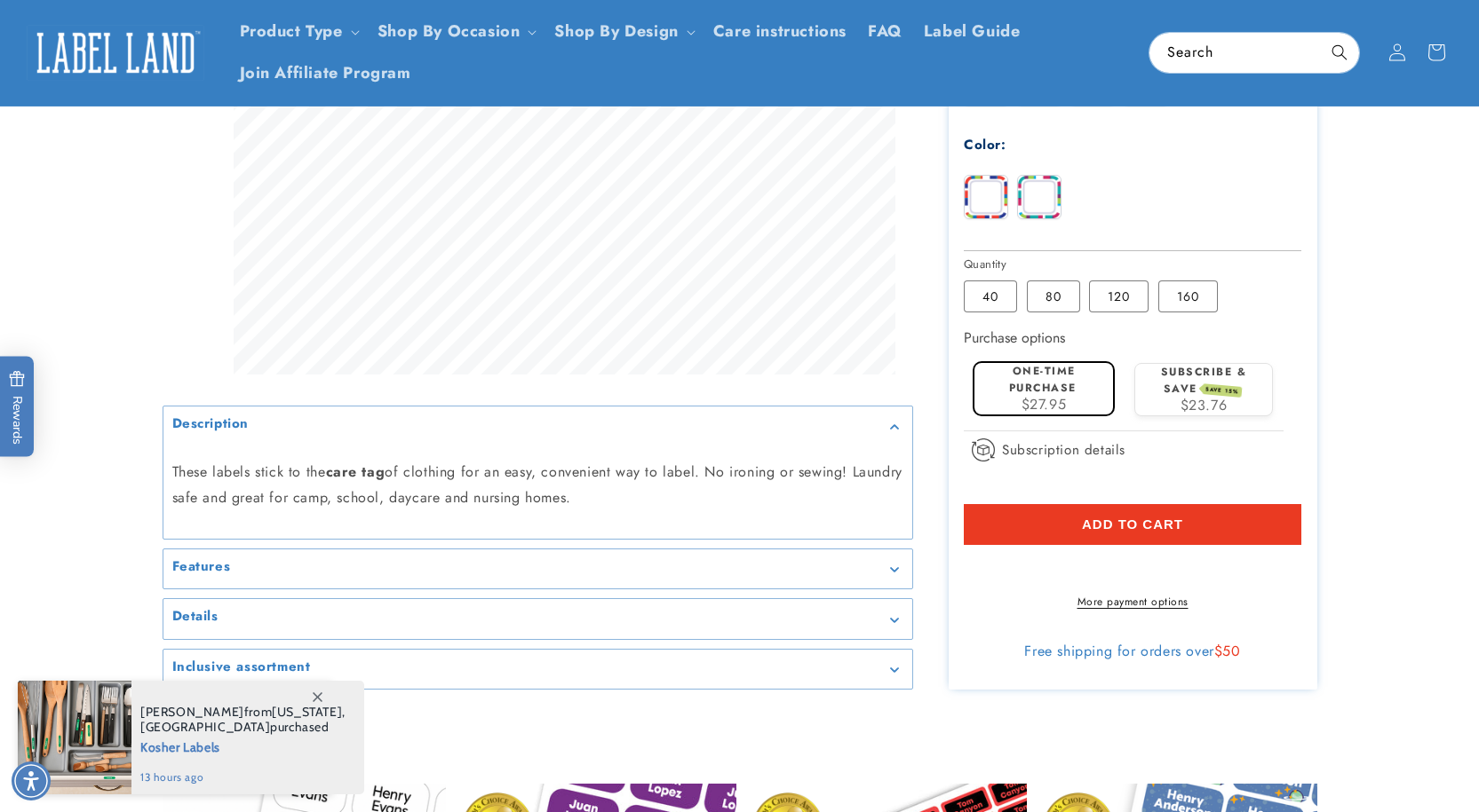
scroll to position [888, 0]
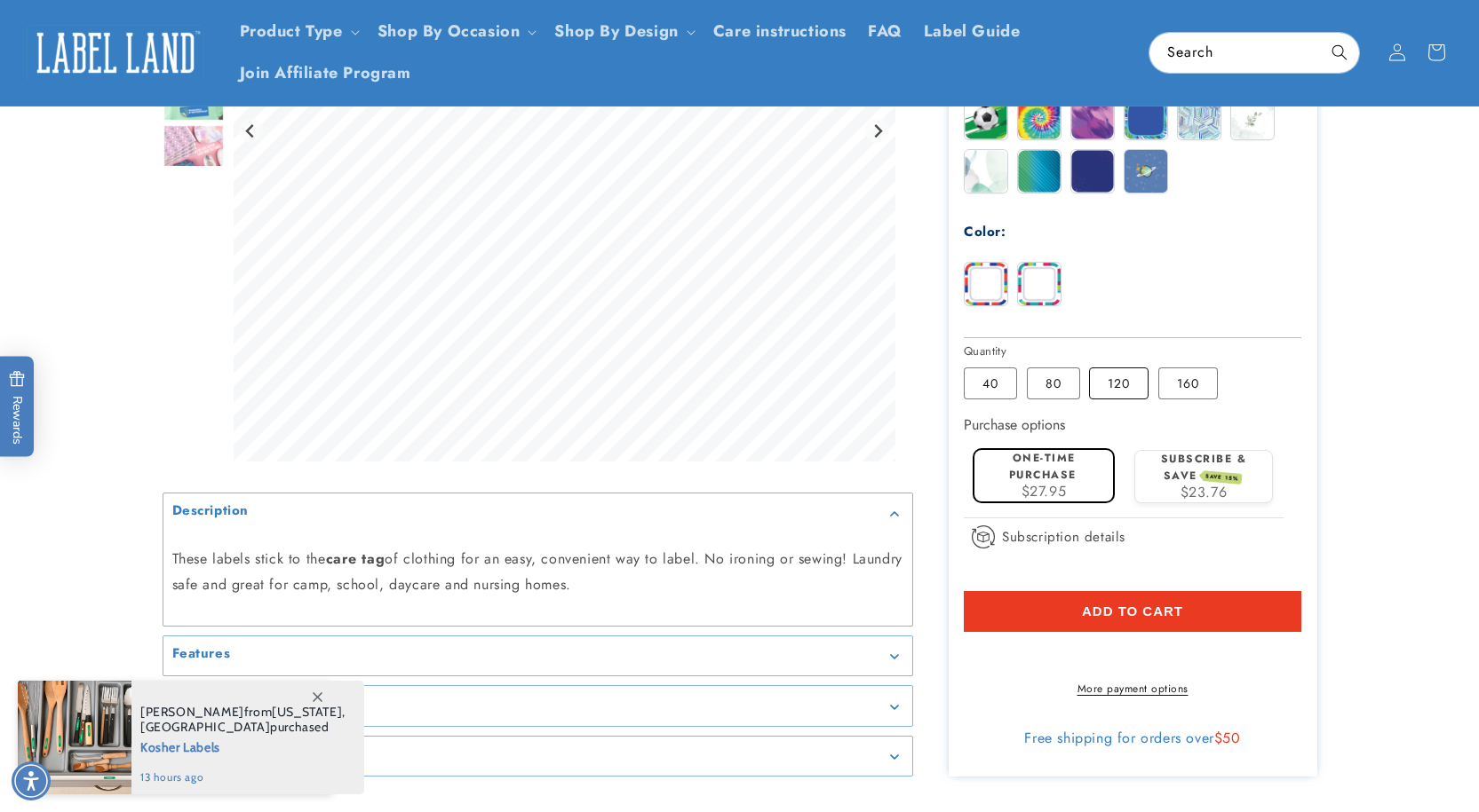
click at [1108, 378] on label "120 Variant sold out or unavailable" at bounding box center [1118, 383] width 59 height 32
click at [1035, 489] on span "$27.95" at bounding box center [1043, 491] width 45 height 20
click at [1060, 602] on button "Add to cart" at bounding box center [1133, 612] width 338 height 41
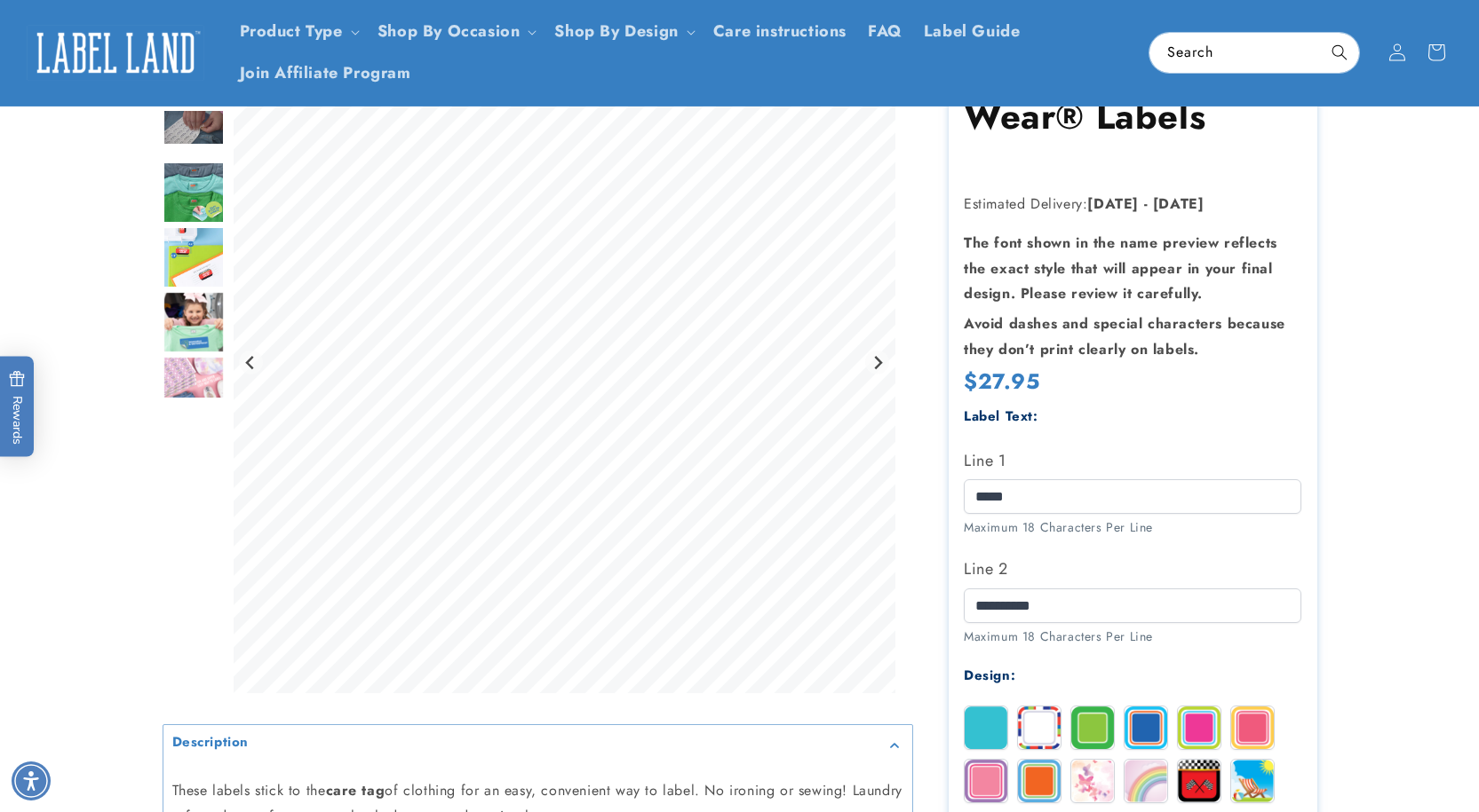
scroll to position [0, 0]
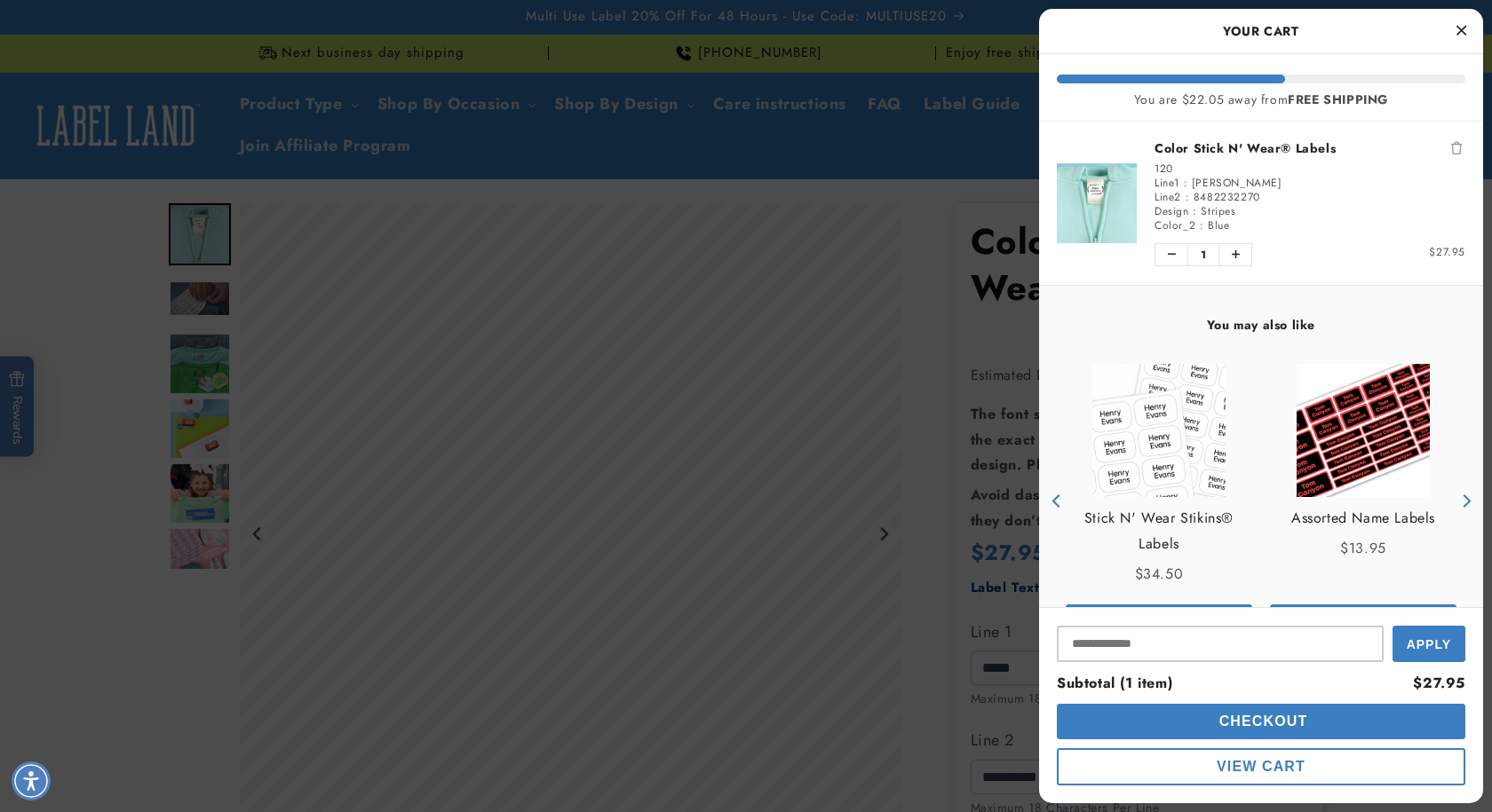
click at [915, 293] on div at bounding box center [746, 406] width 1492 height 812
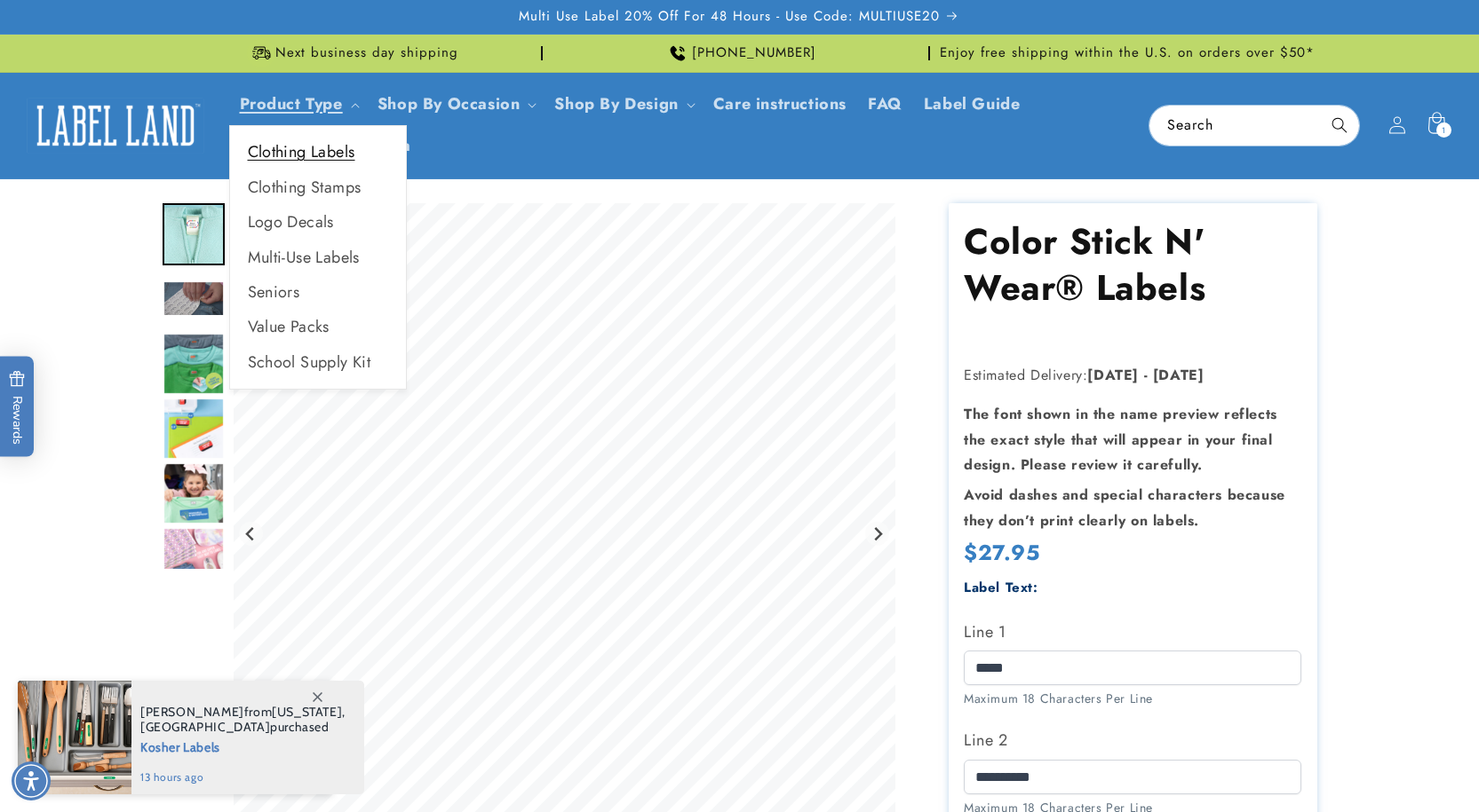
click at [316, 151] on link "Clothing Labels" at bounding box center [318, 152] width 175 height 35
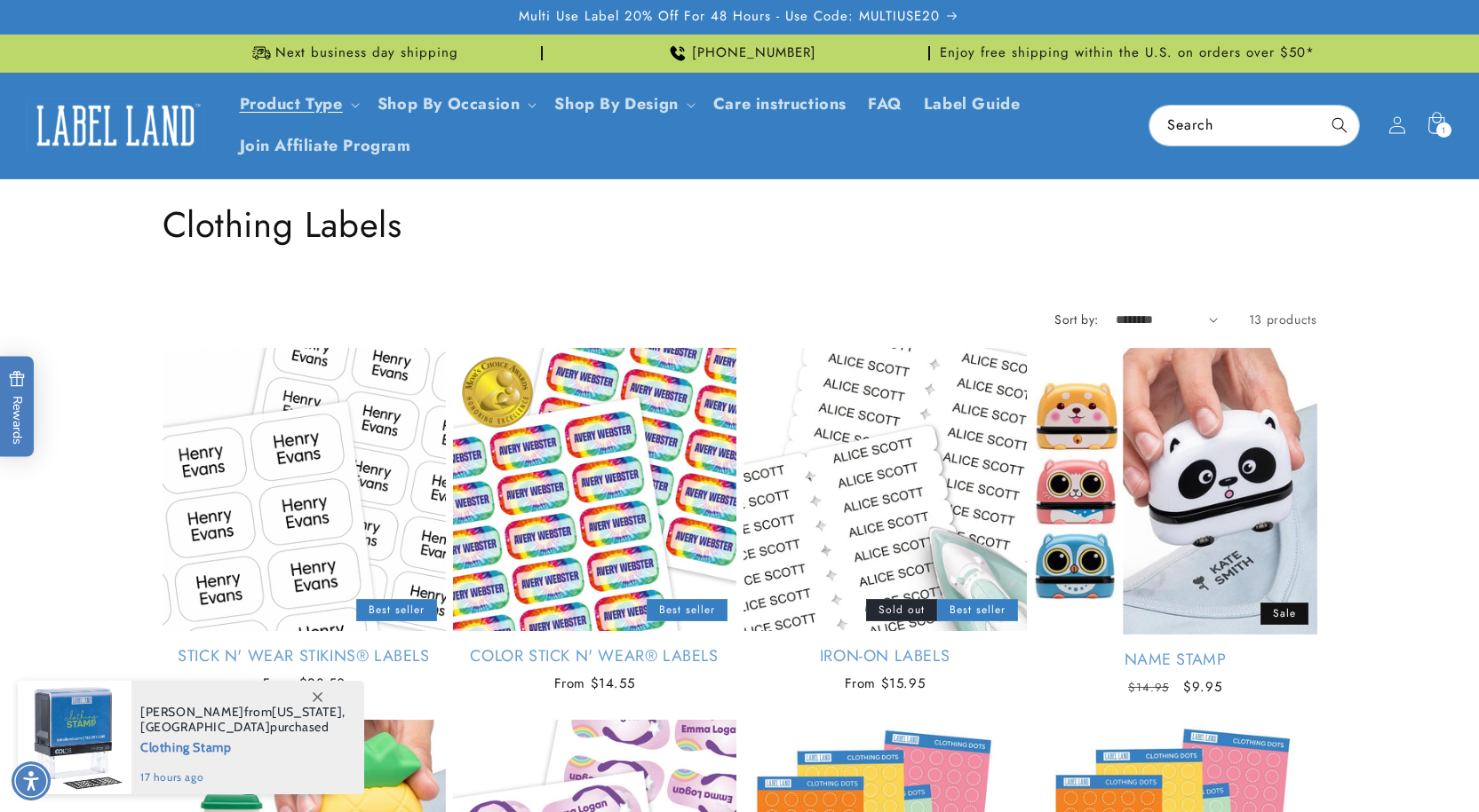
scroll to position [89, 0]
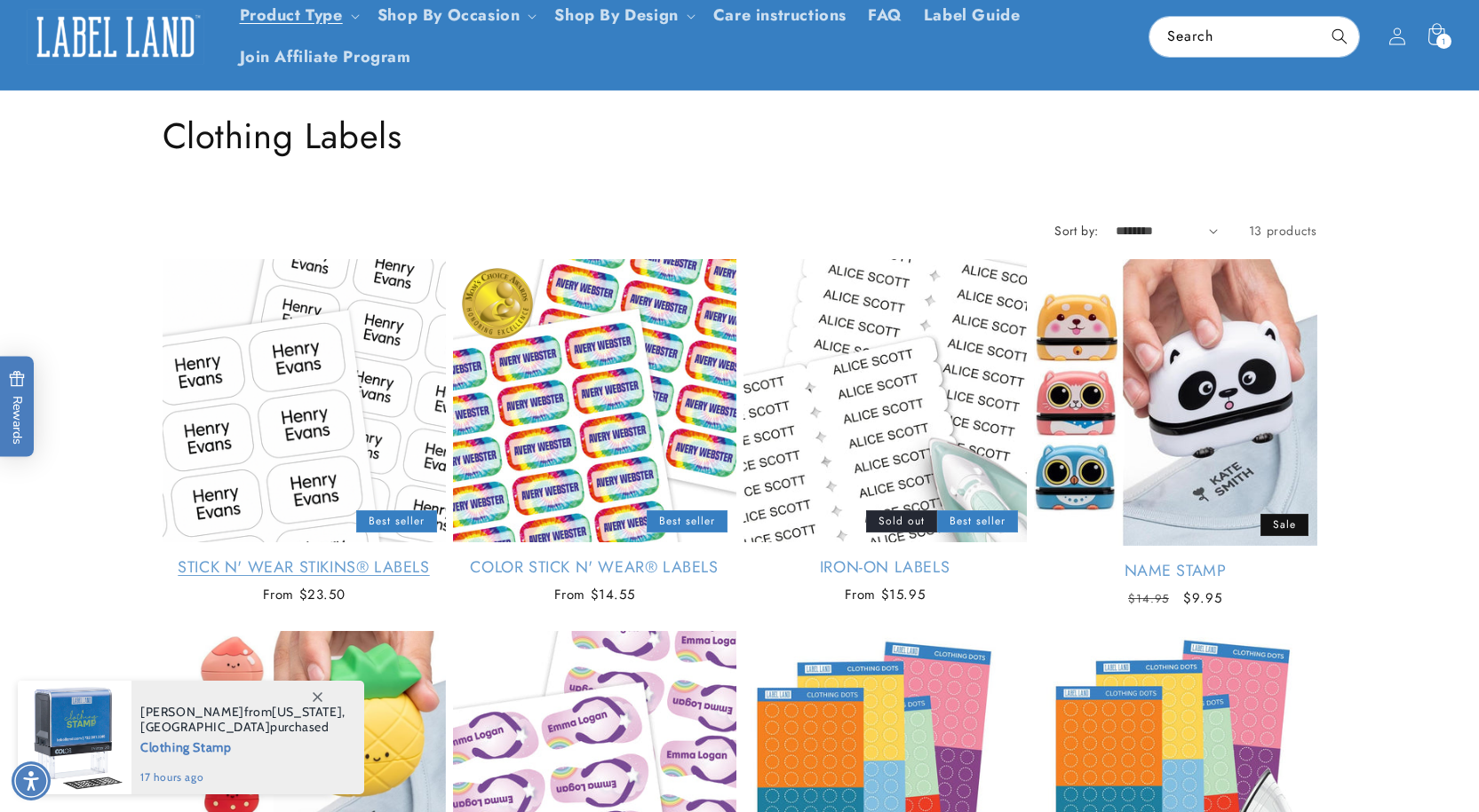
click at [266, 557] on link "Stick N' Wear Stikins® Labels" at bounding box center [304, 567] width 283 height 20
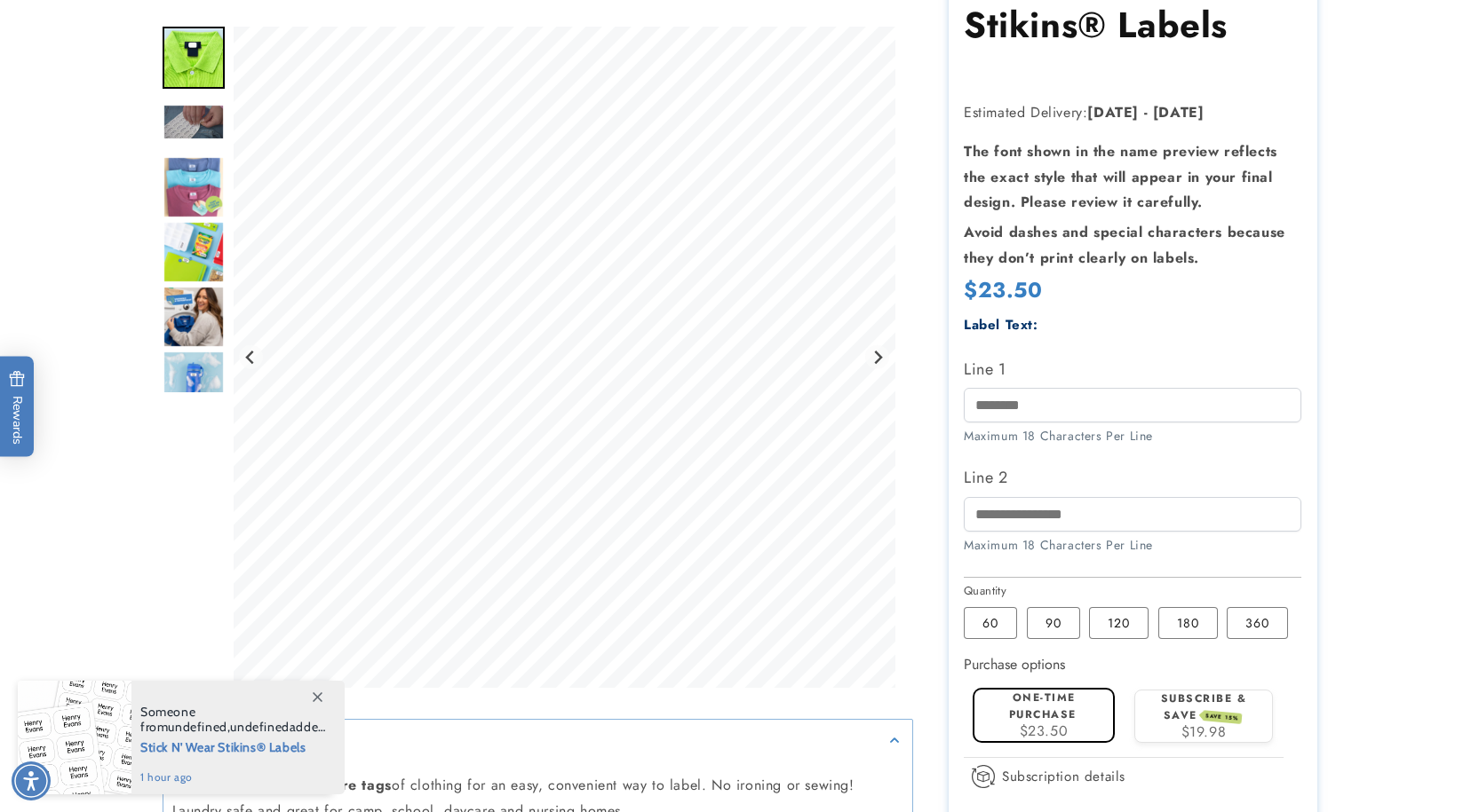
scroll to position [267, 0]
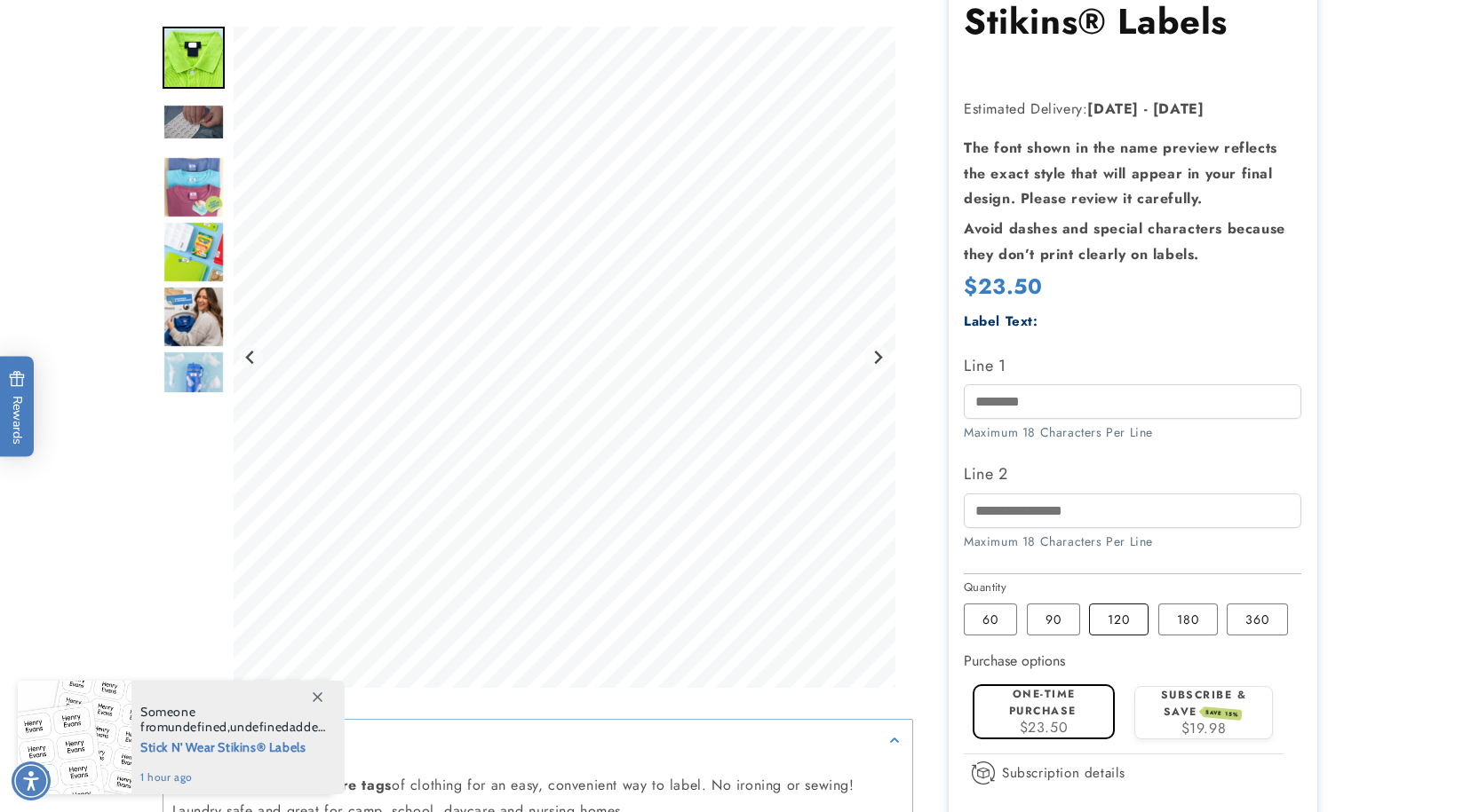
click at [1108, 624] on label "120 Variant sold out or unavailable" at bounding box center [1118, 619] width 59 height 32
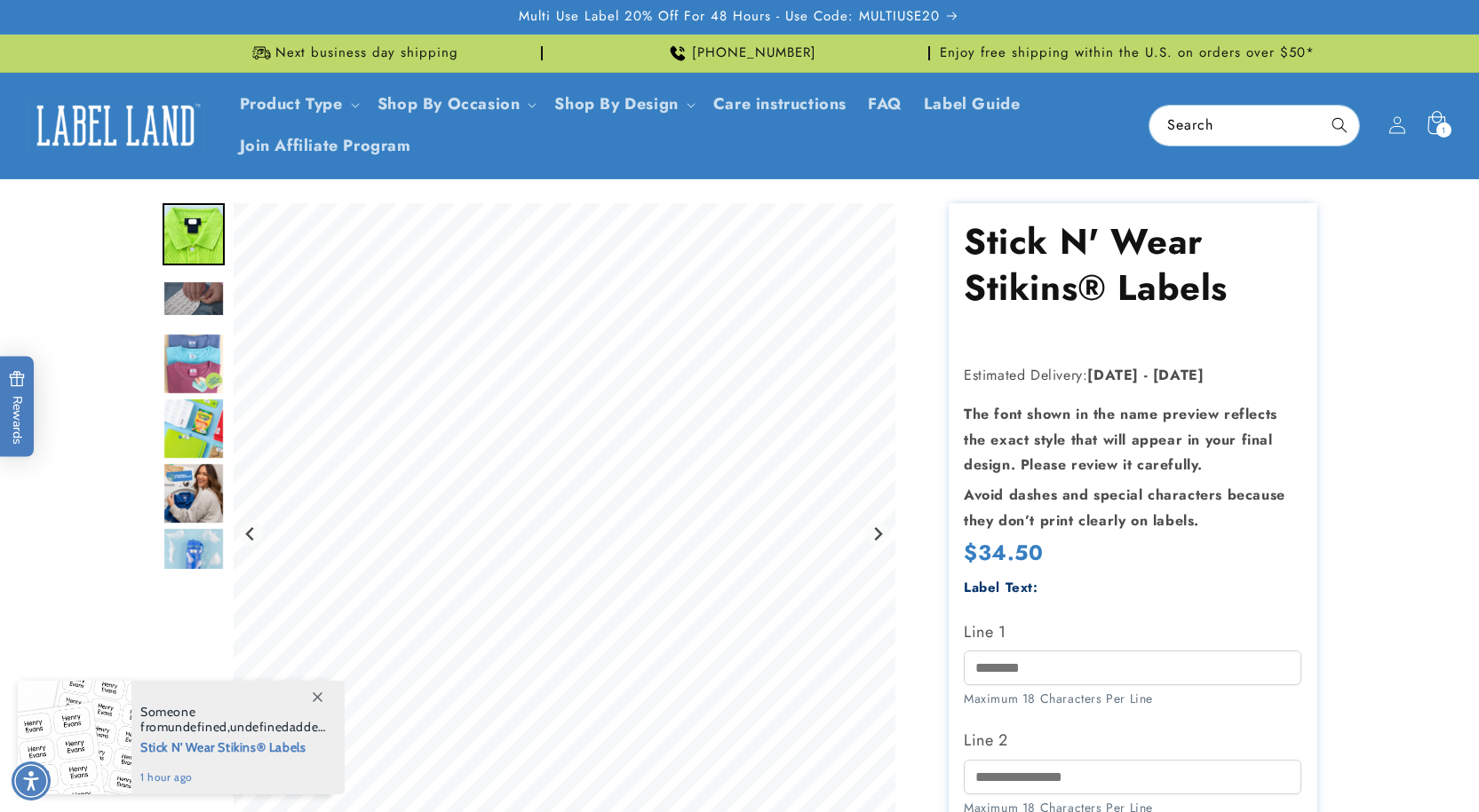
click at [1444, 126] on span "1" at bounding box center [1443, 130] width 5 height 15
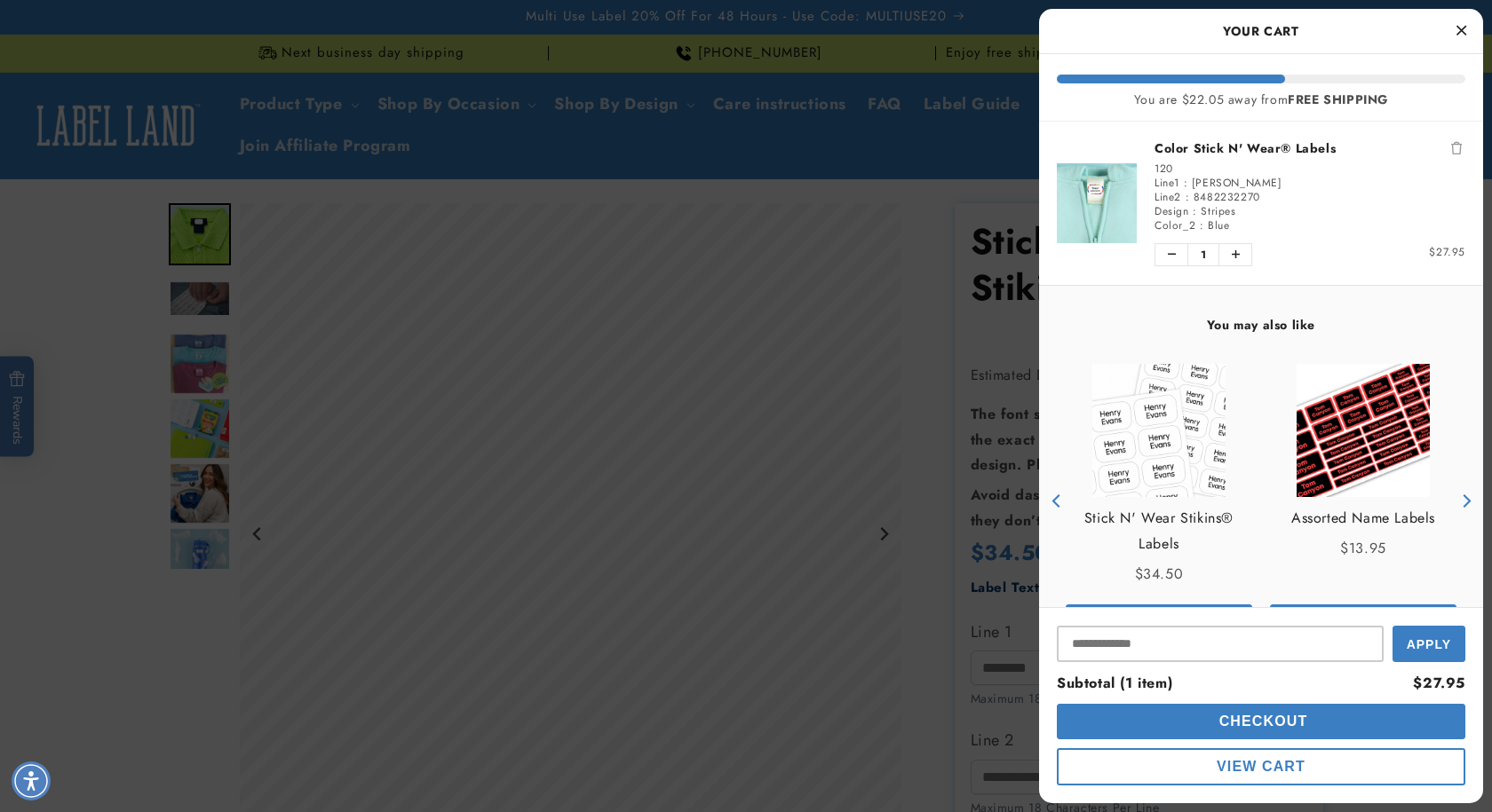
click at [1182, 707] on button "Checkout" at bounding box center [1261, 722] width 409 height 35
click at [909, 402] on div at bounding box center [746, 406] width 1492 height 812
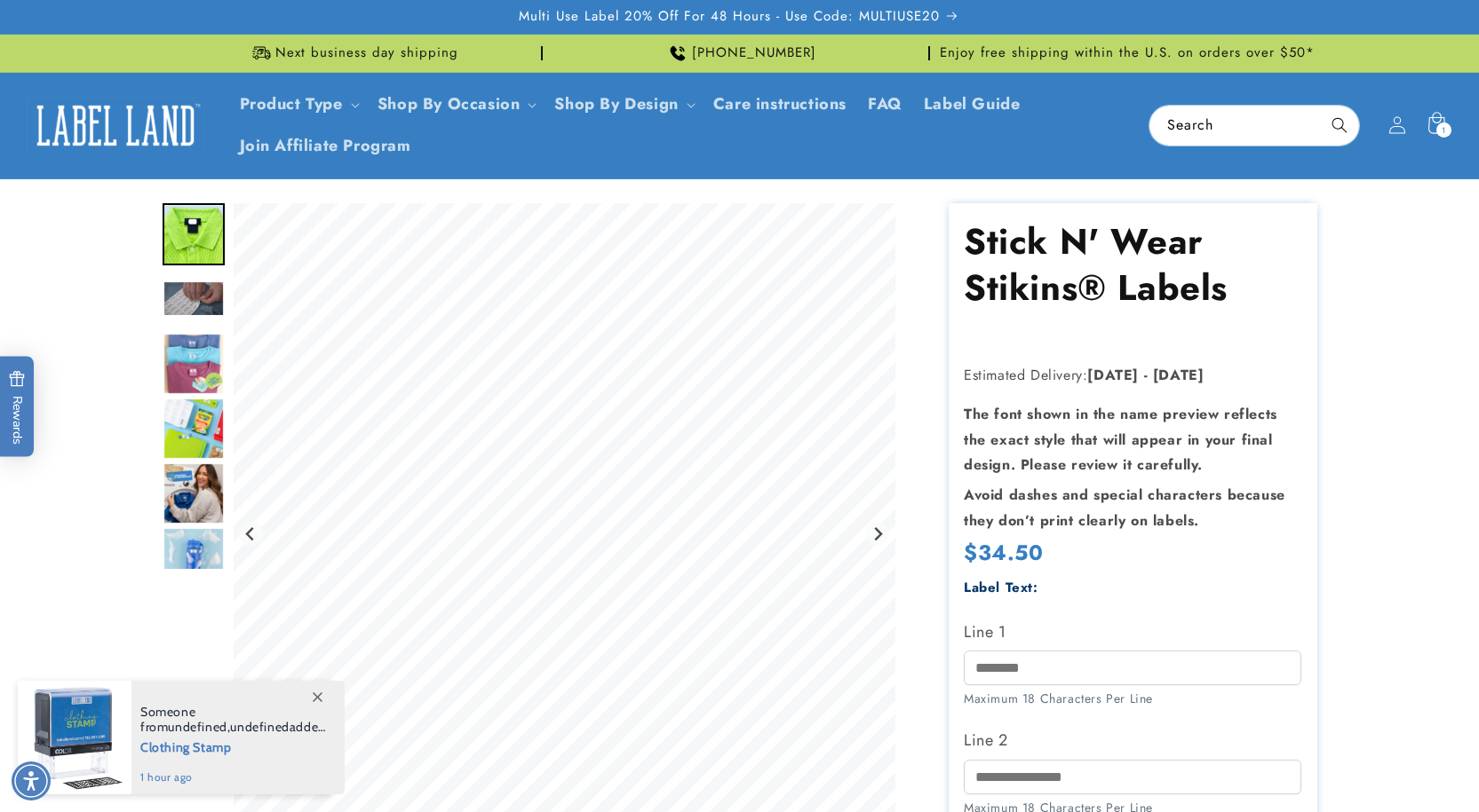
click at [1456, 125] on icon at bounding box center [1436, 125] width 39 height 39
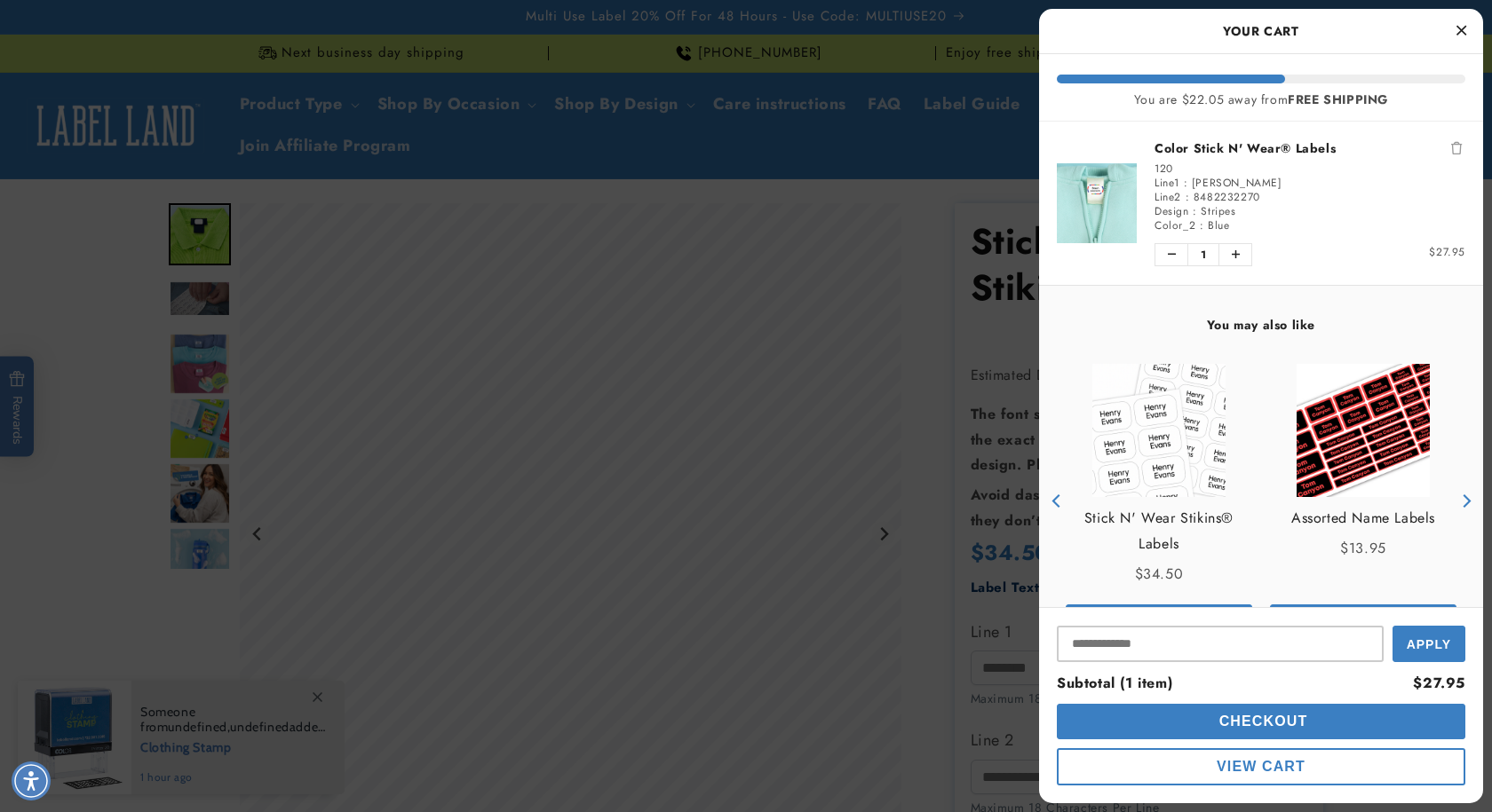
click at [1205, 152] on link "Color Stick N' Wear® Labels" at bounding box center [1310, 148] width 311 height 18
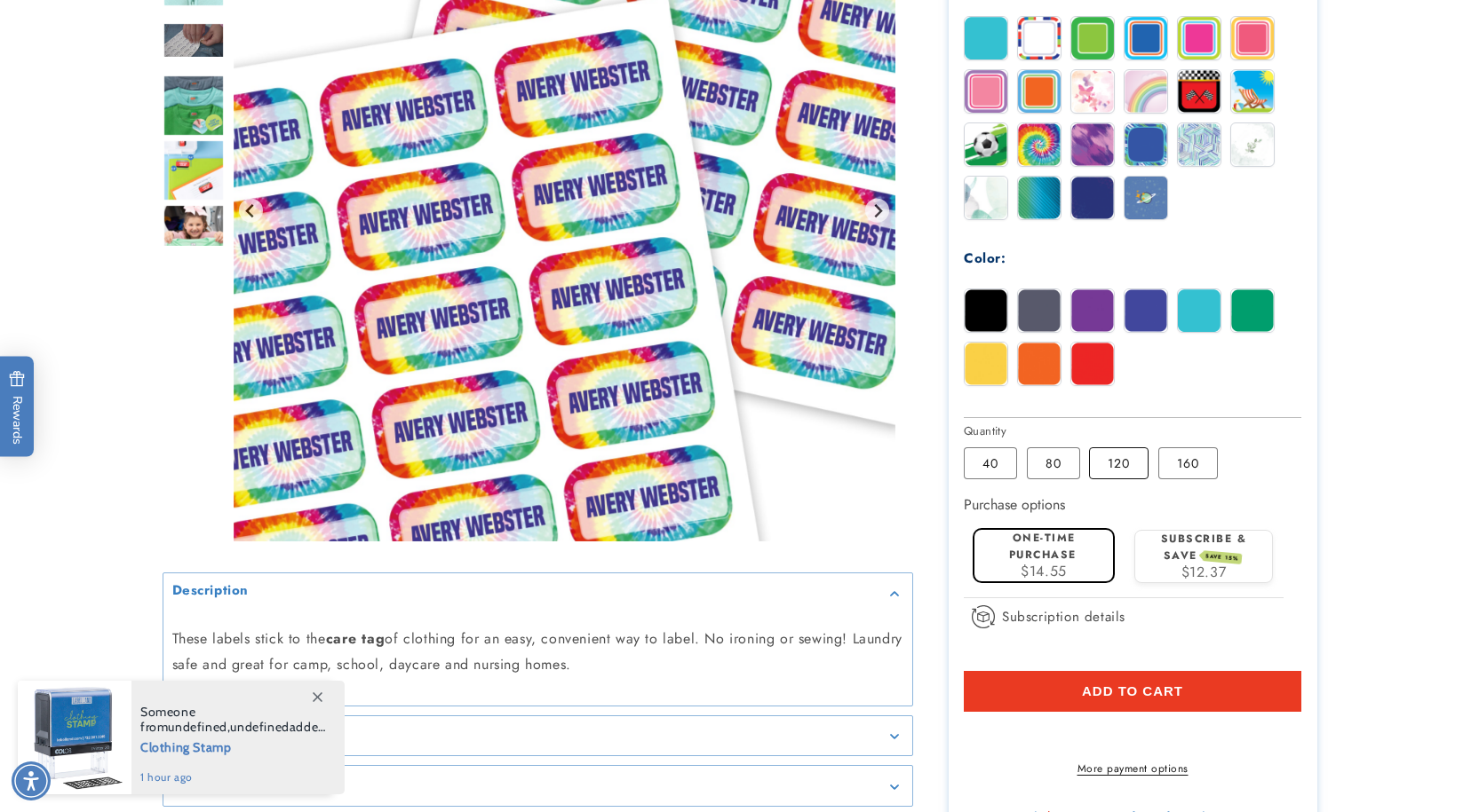
scroll to position [888, 0]
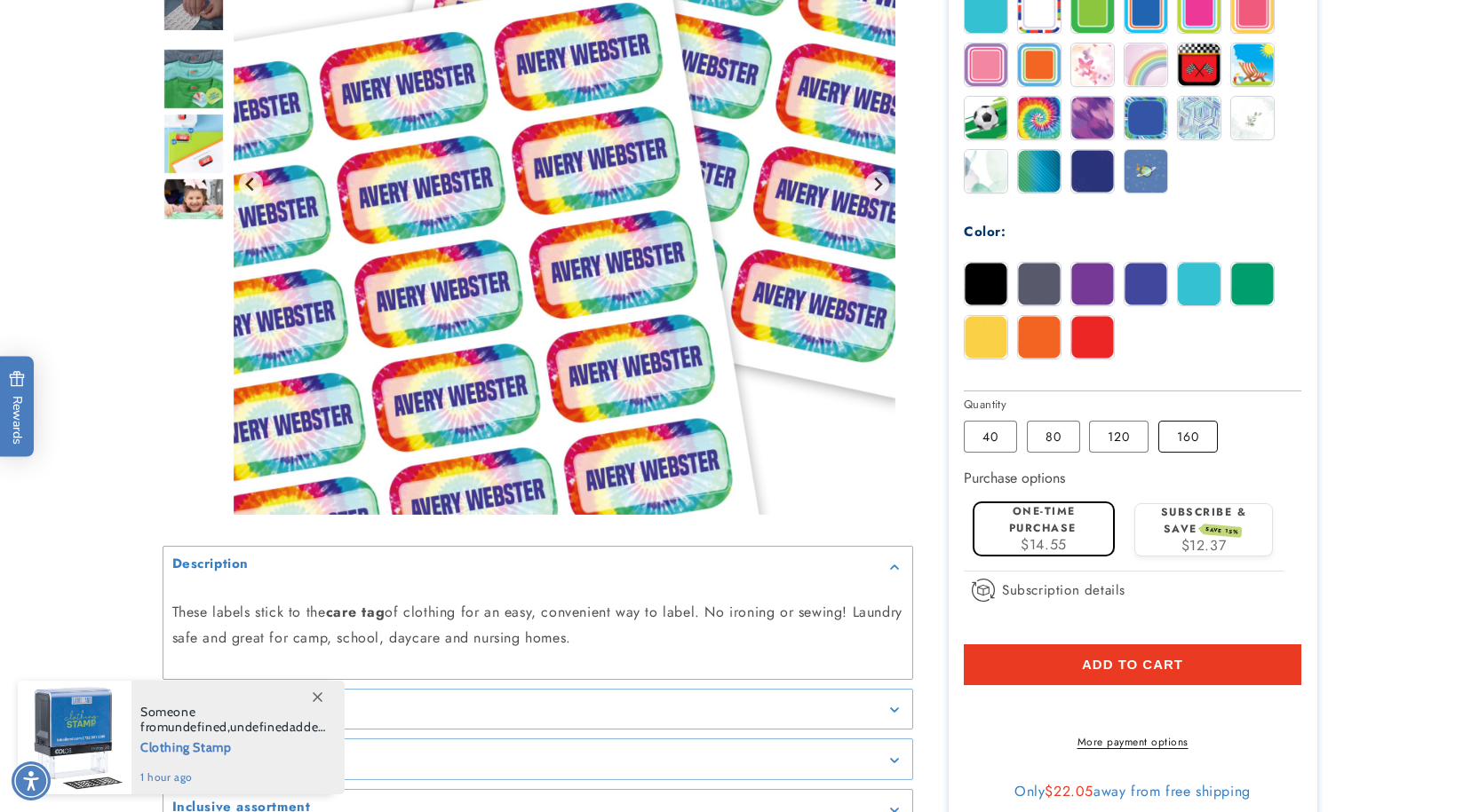
click at [1194, 429] on label "160 Variant sold out or unavailable" at bounding box center [1188, 436] width 59 height 32
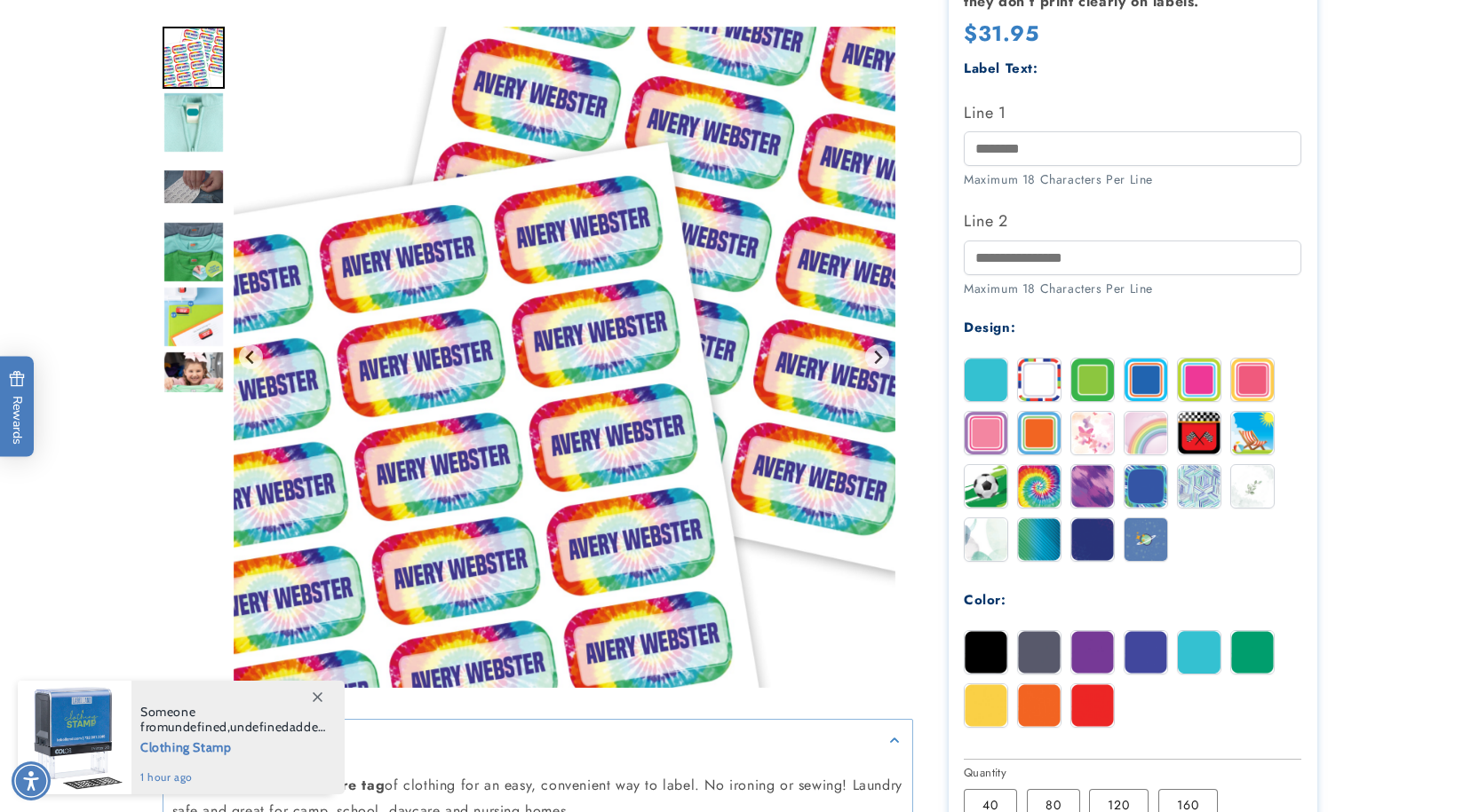
scroll to position [532, 0]
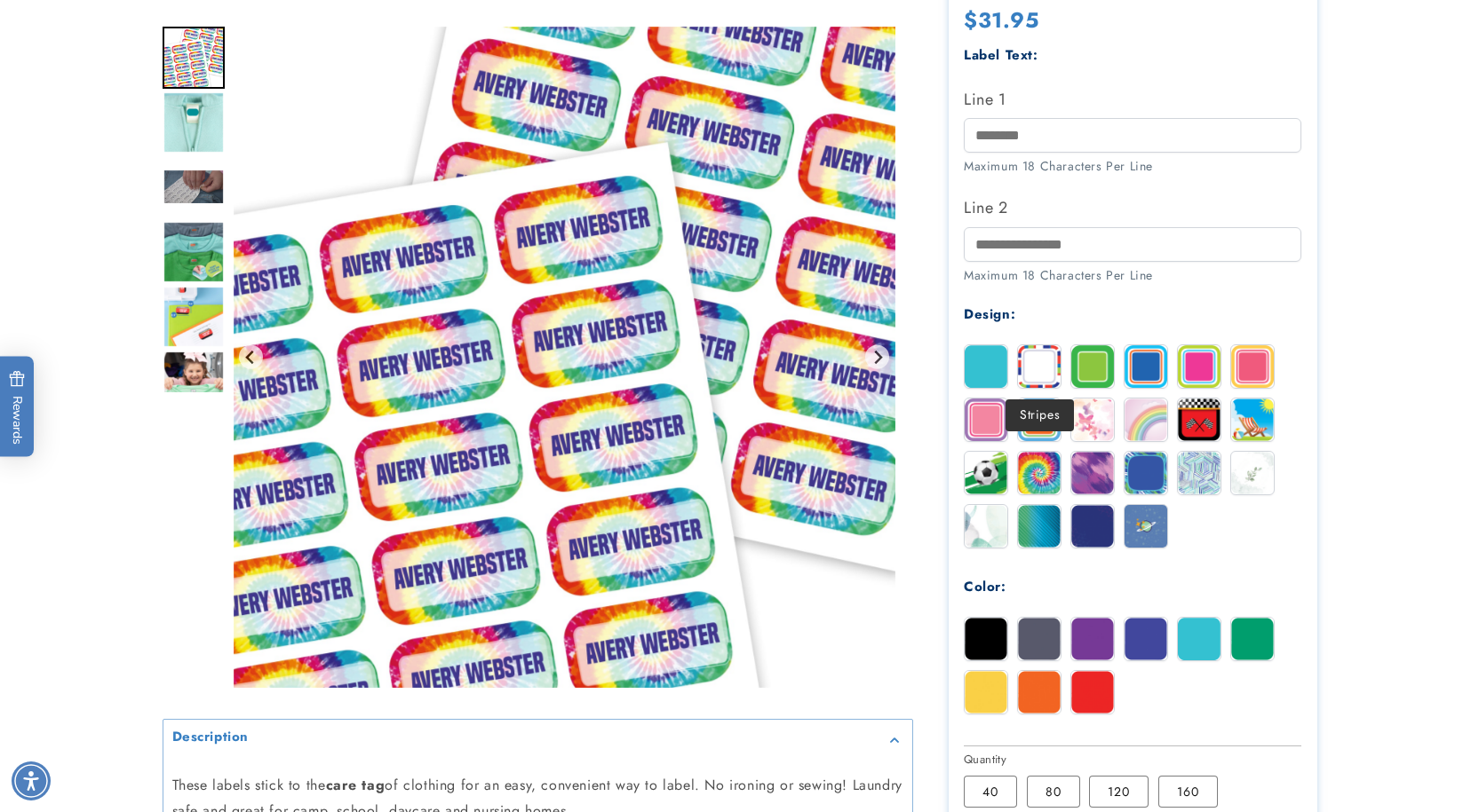
click at [1031, 368] on img at bounding box center [1039, 366] width 42 height 42
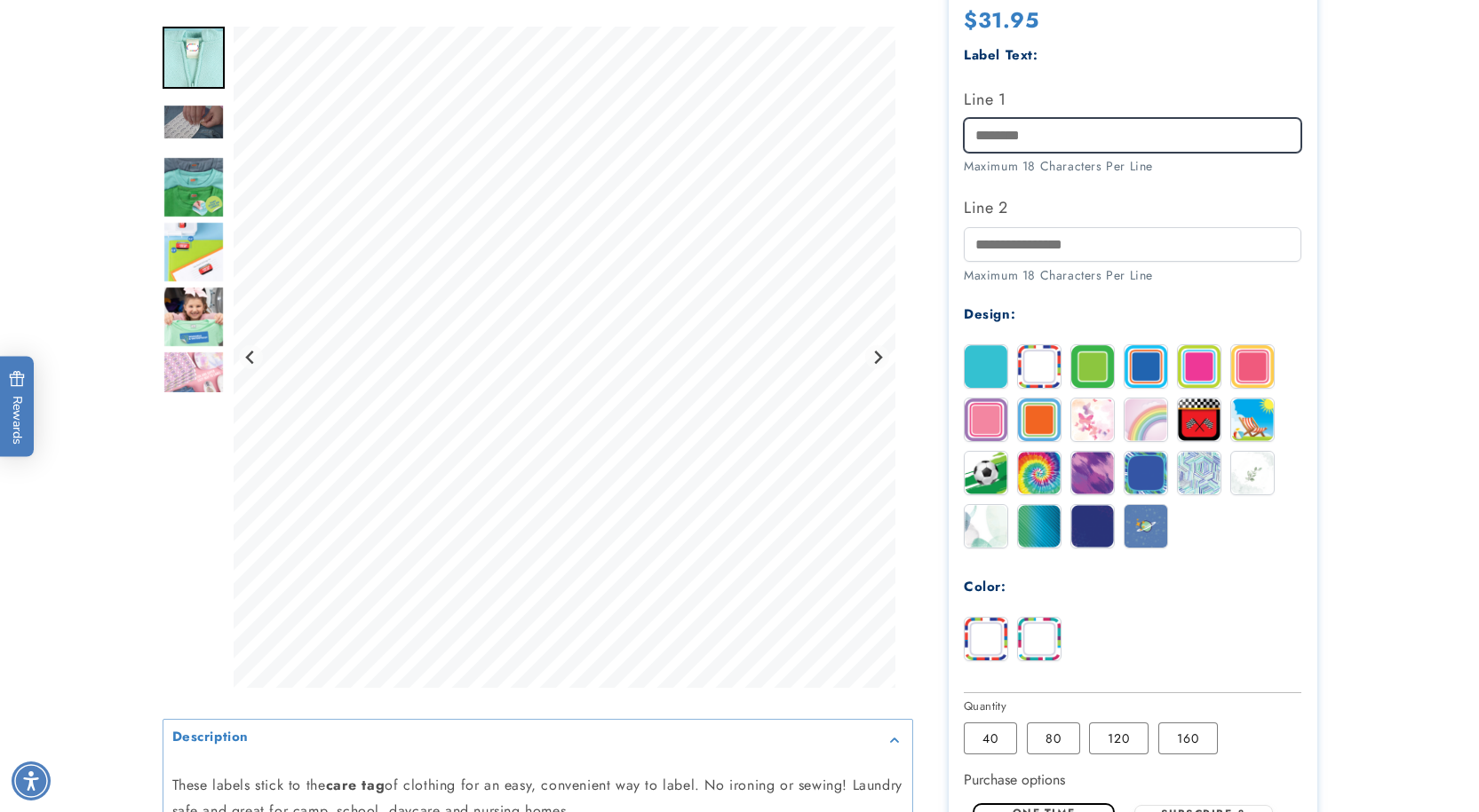
click at [1053, 141] on input "Line 1" at bounding box center [1133, 136] width 338 height 35
type input "*****"
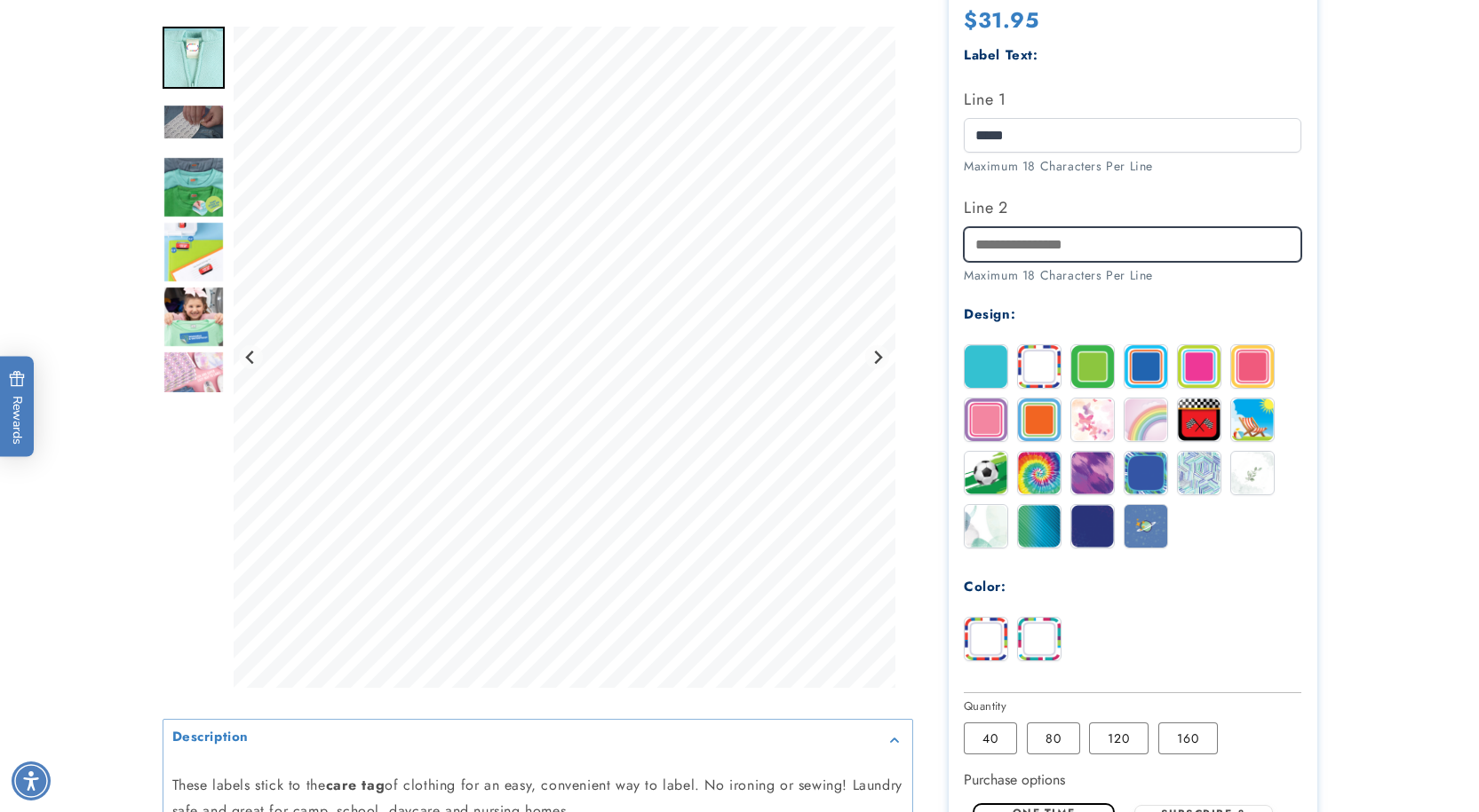
click at [1073, 245] on input "Line 2" at bounding box center [1133, 245] width 338 height 35
type input "**********"
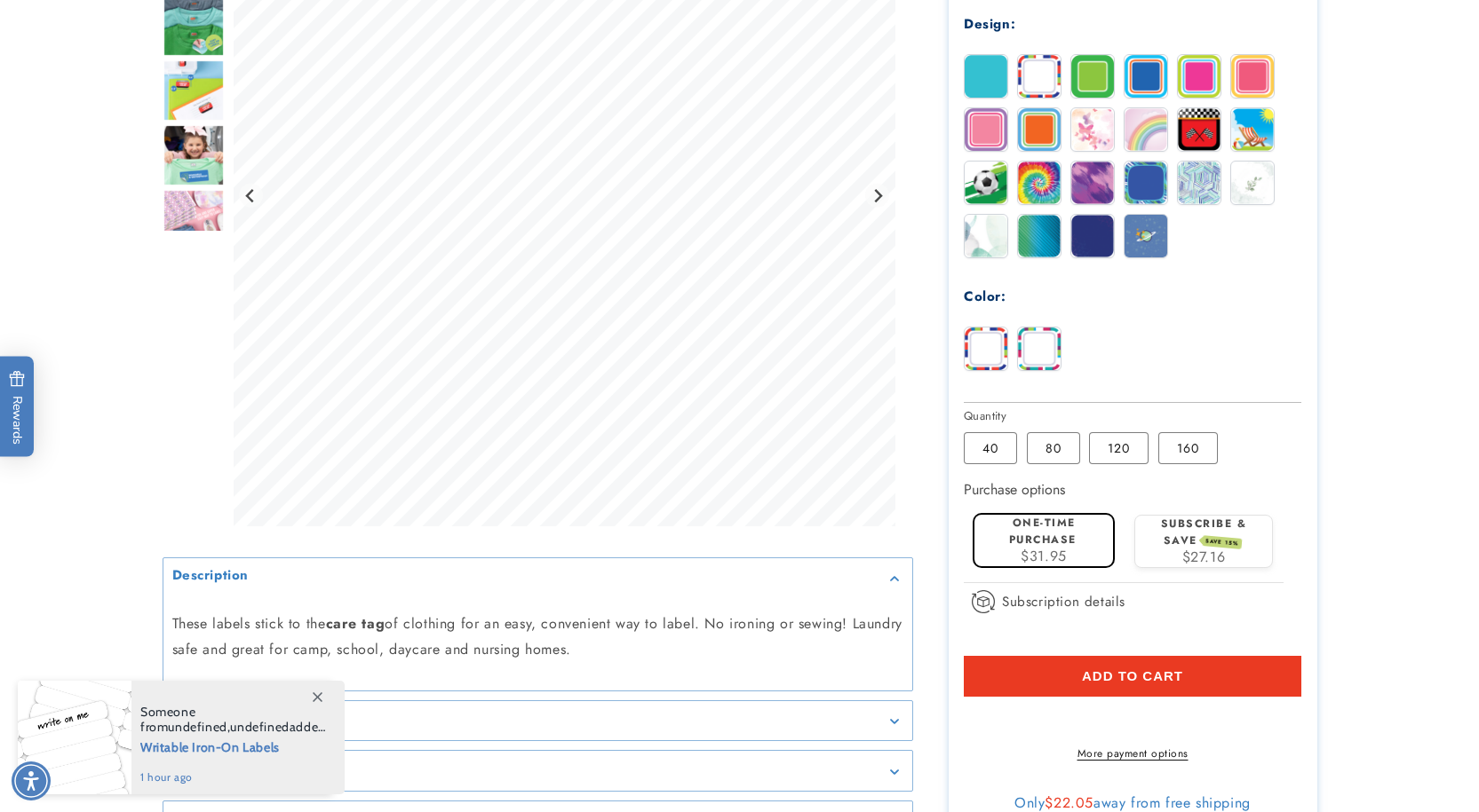
scroll to position [888, 0]
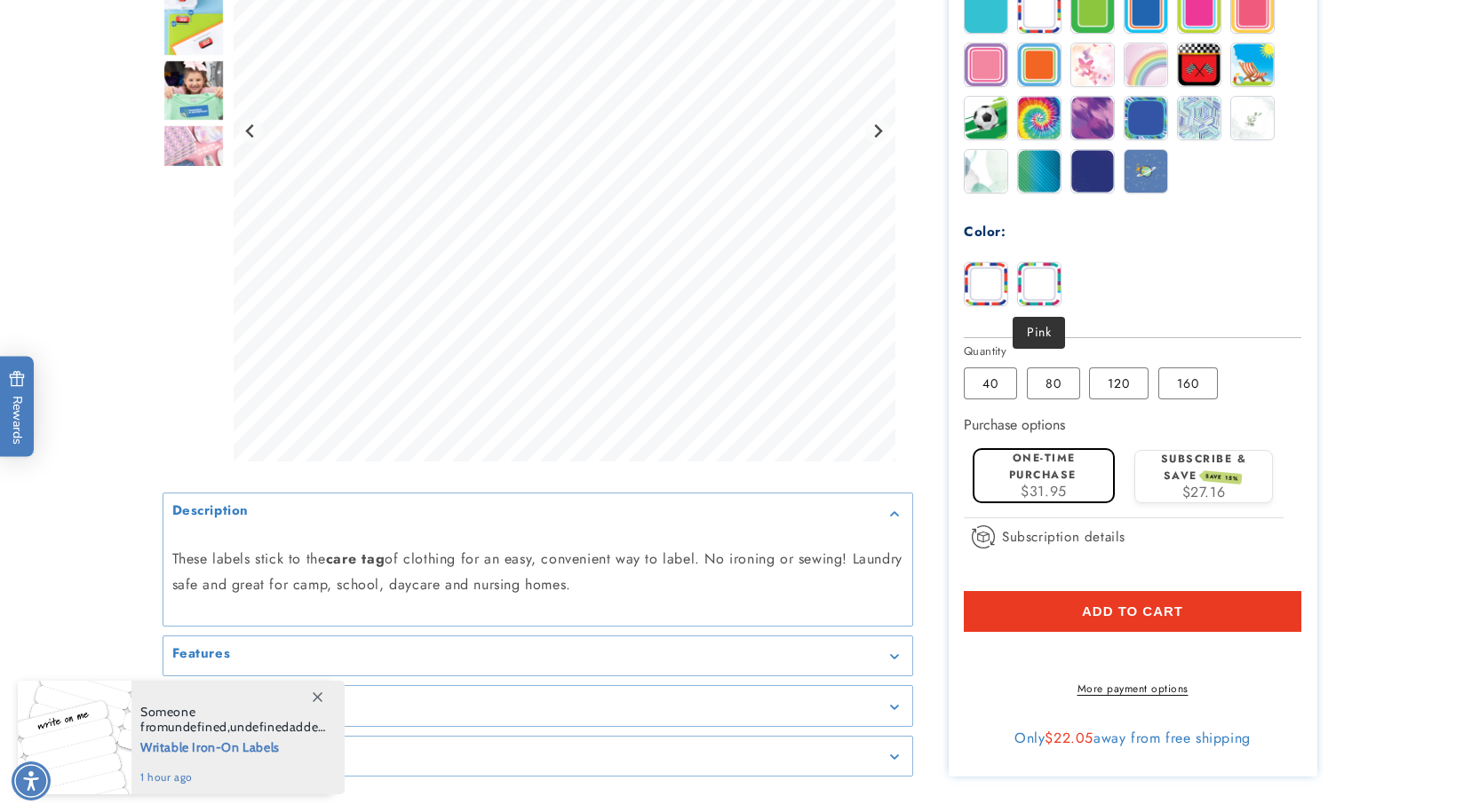
click at [1036, 288] on img at bounding box center [1039, 284] width 42 height 42
click at [1163, 621] on button "Add to cart" at bounding box center [1133, 612] width 338 height 41
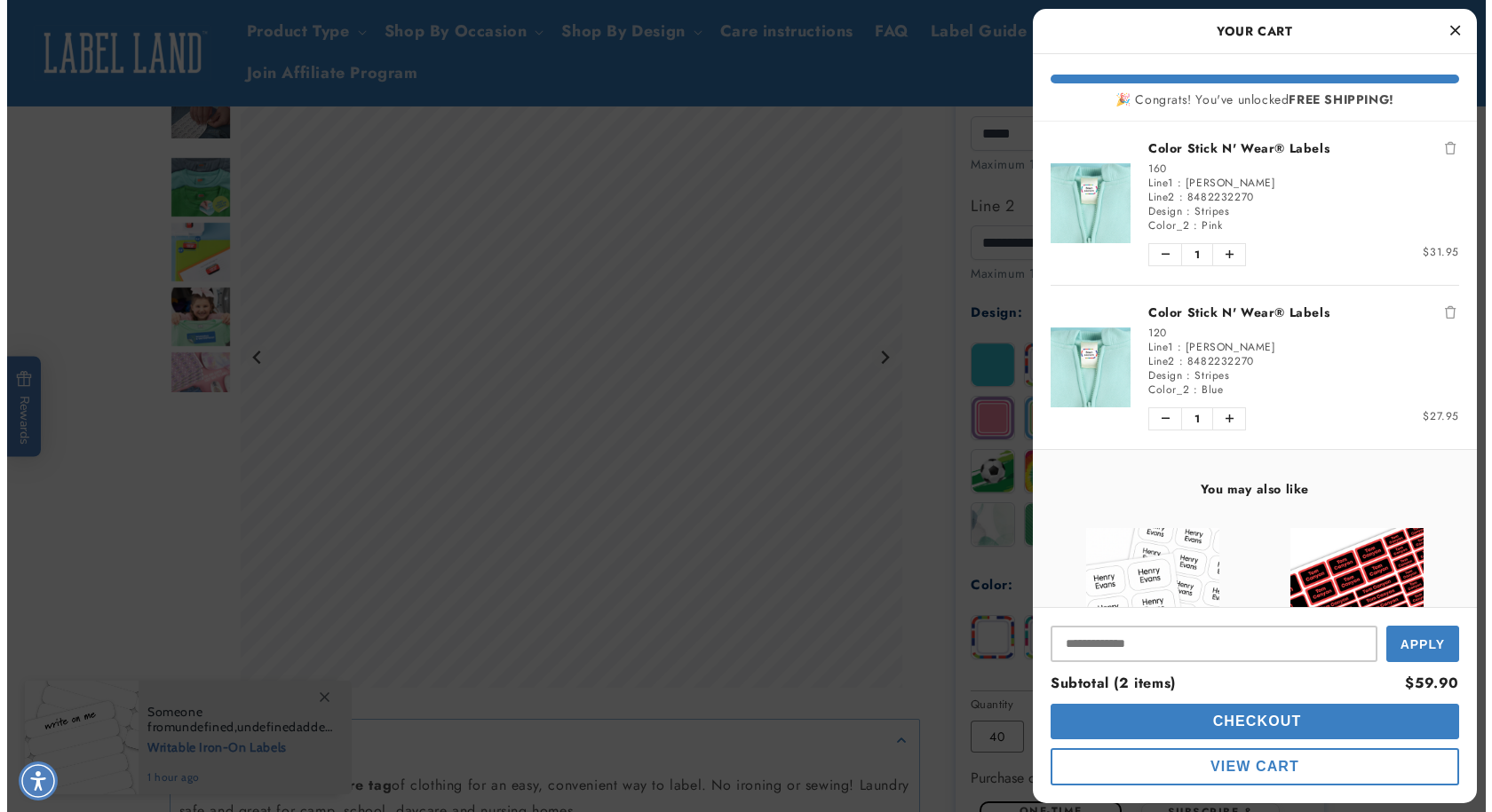
scroll to position [532, 0]
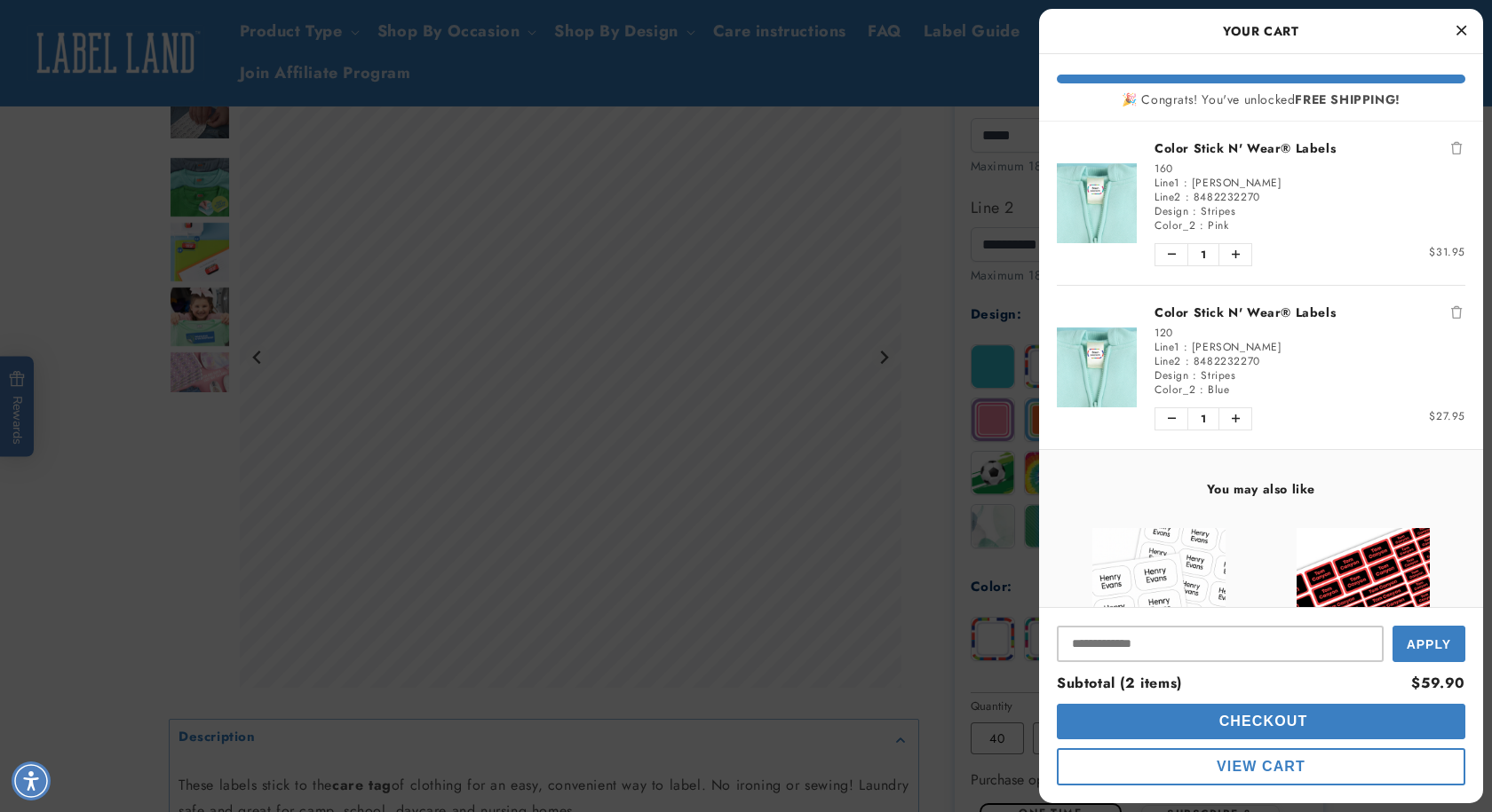
click at [1451, 307] on icon "Remove Color Stick N' Wear® Labels" at bounding box center [1457, 312] width 11 height 12
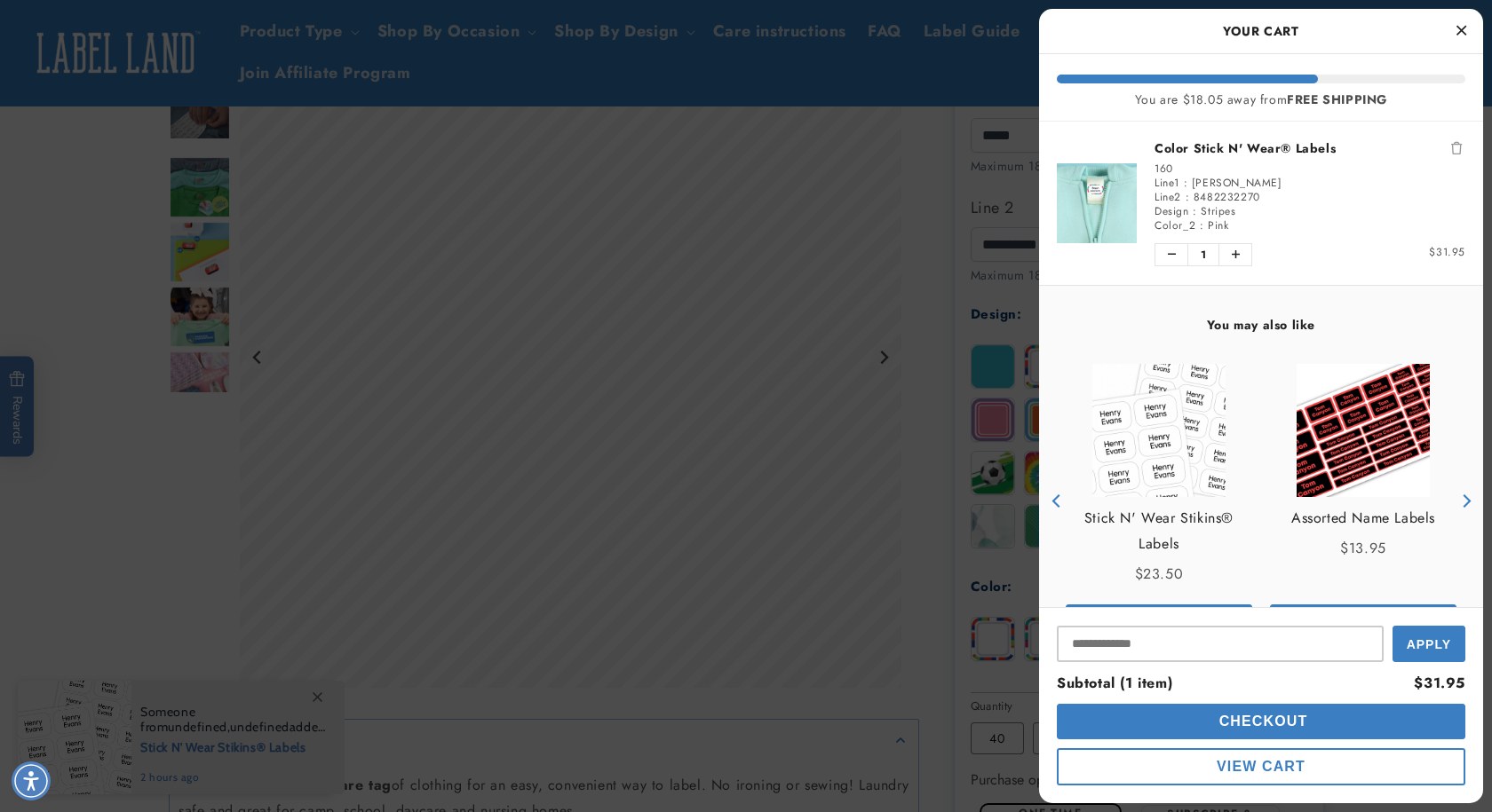
click at [1250, 723] on span "Checkout" at bounding box center [1261, 721] width 93 height 15
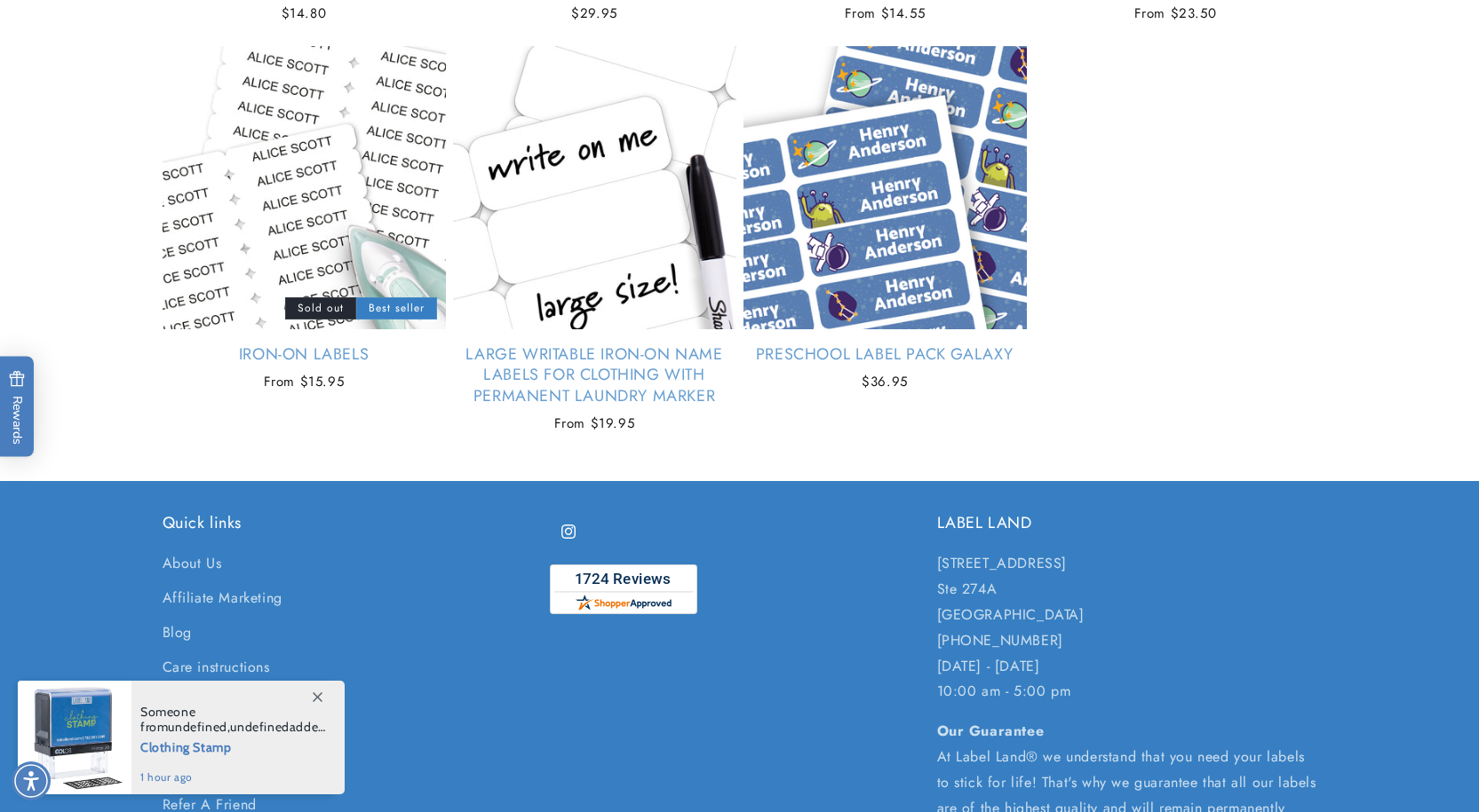
scroll to position [2219, 0]
